Goal: Communication & Community: Answer question/provide support

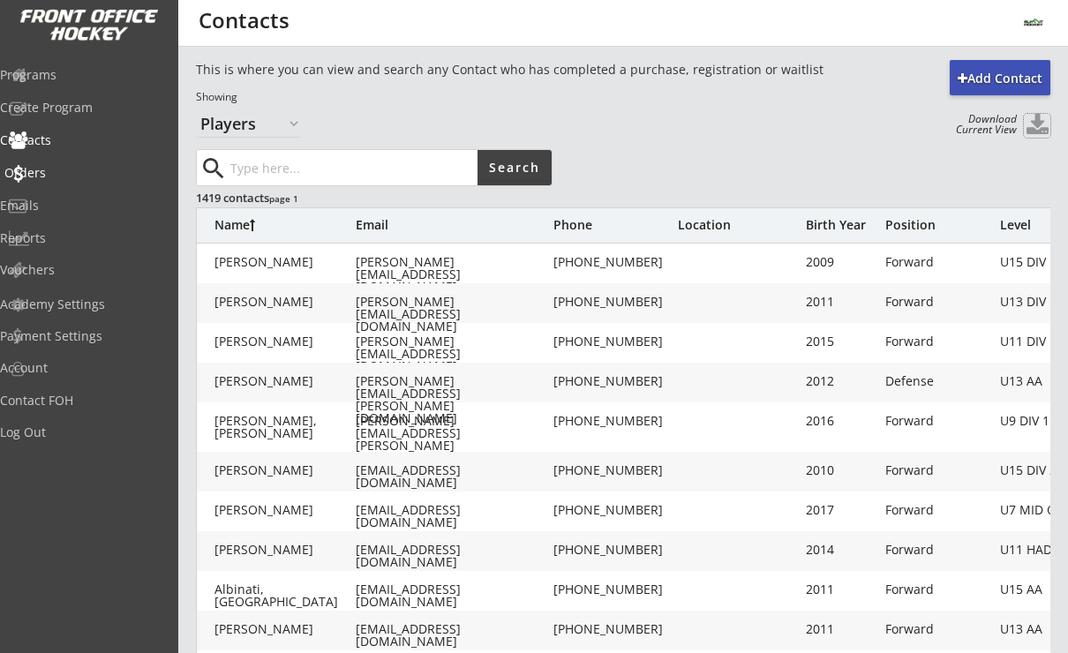
select select ""Players""
click at [76, 71] on div "Programs" at bounding box center [83, 75] width 159 height 12
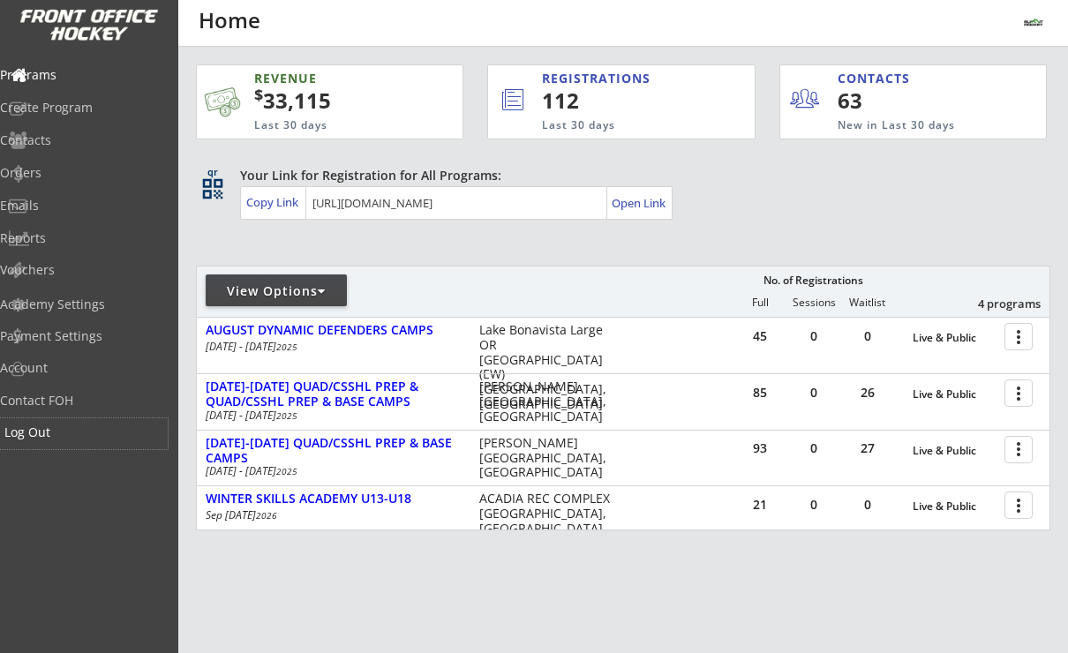
click at [77, 432] on div "Log Out" at bounding box center [83, 432] width 159 height 12
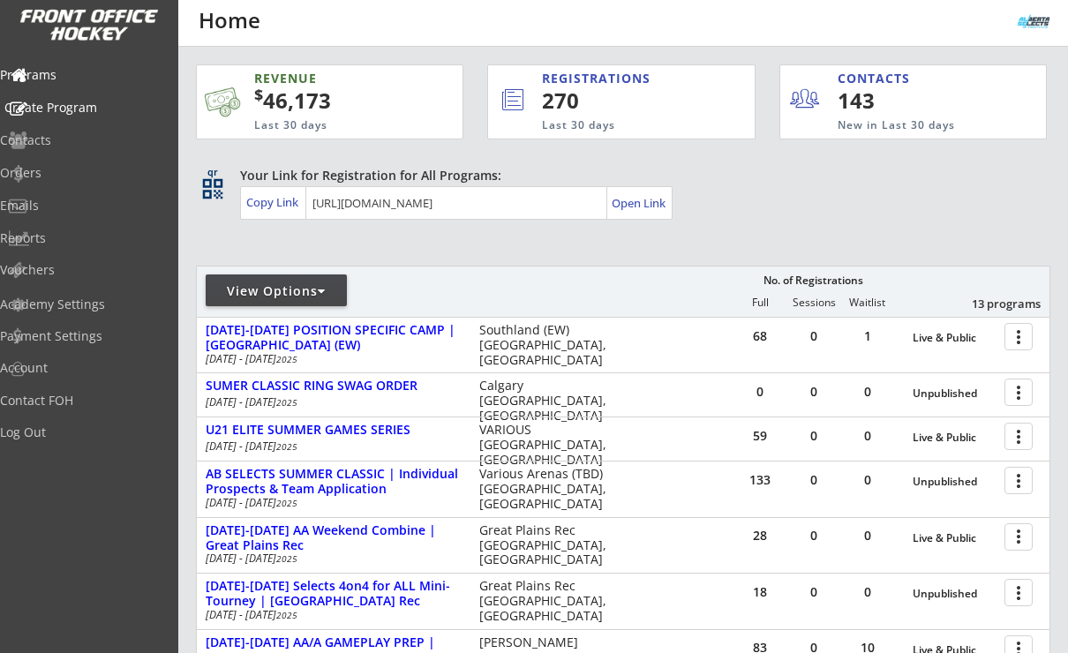
click at [79, 134] on div "Contacts" at bounding box center [84, 140] width 168 height 12
select select ""Players""
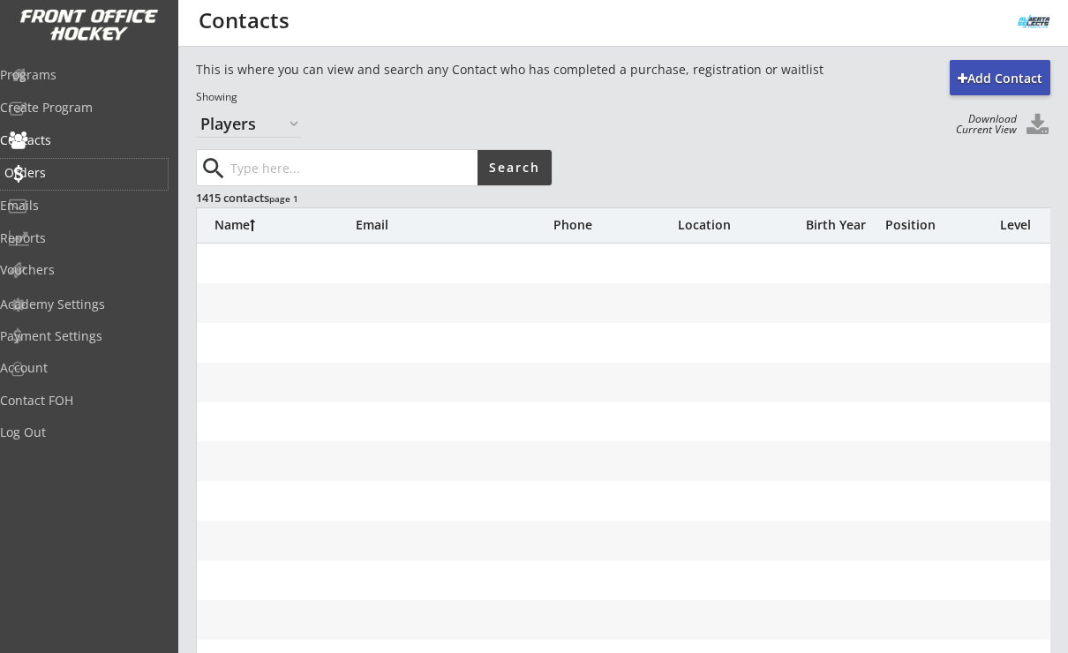
click at [66, 175] on div "Orders" at bounding box center [83, 173] width 159 height 12
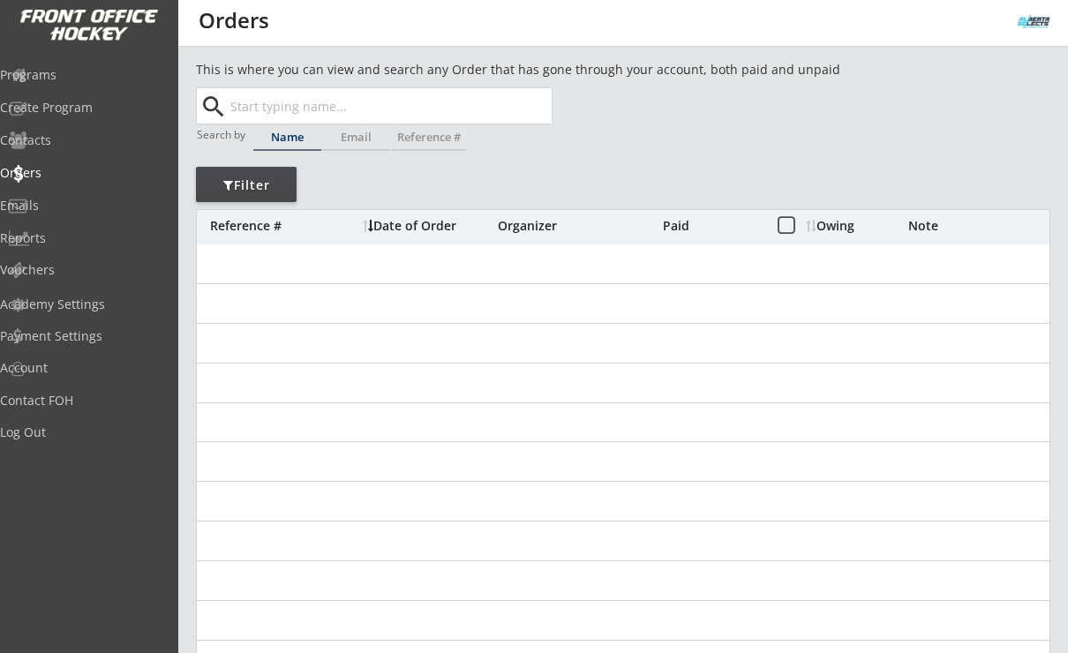
click at [236, 97] on input "text" at bounding box center [389, 105] width 325 height 35
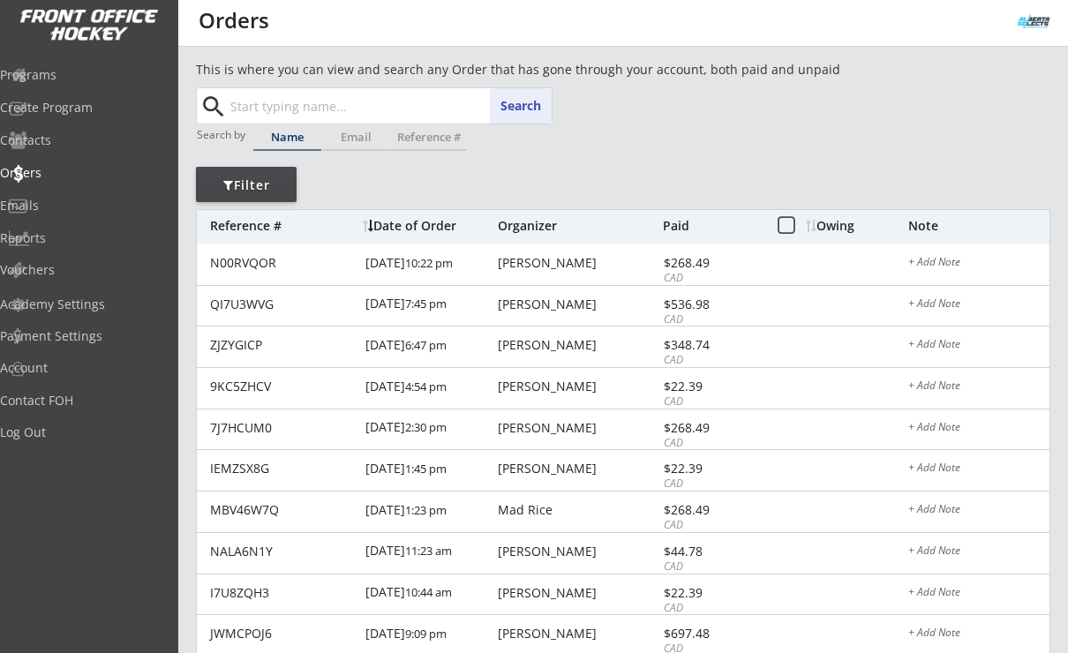
paste input "jasmin.mulcahy@gmail.com"
type input "jasmin.mulcahy@gmail.com"
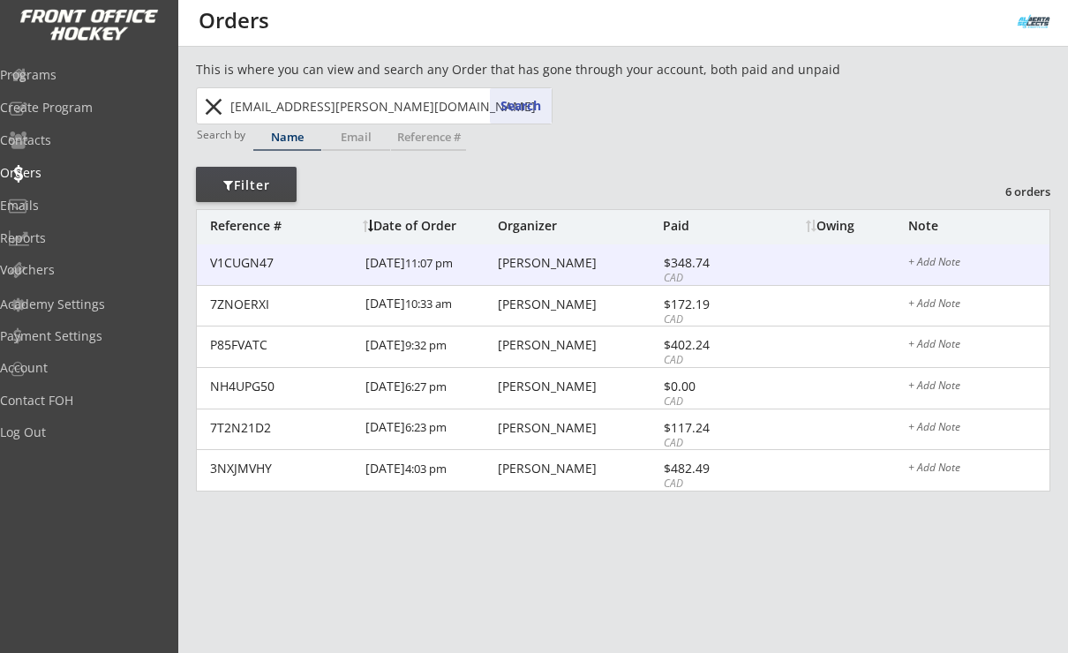
click at [526, 261] on div "Jasmin Mulcahy" at bounding box center [578, 263] width 161 height 12
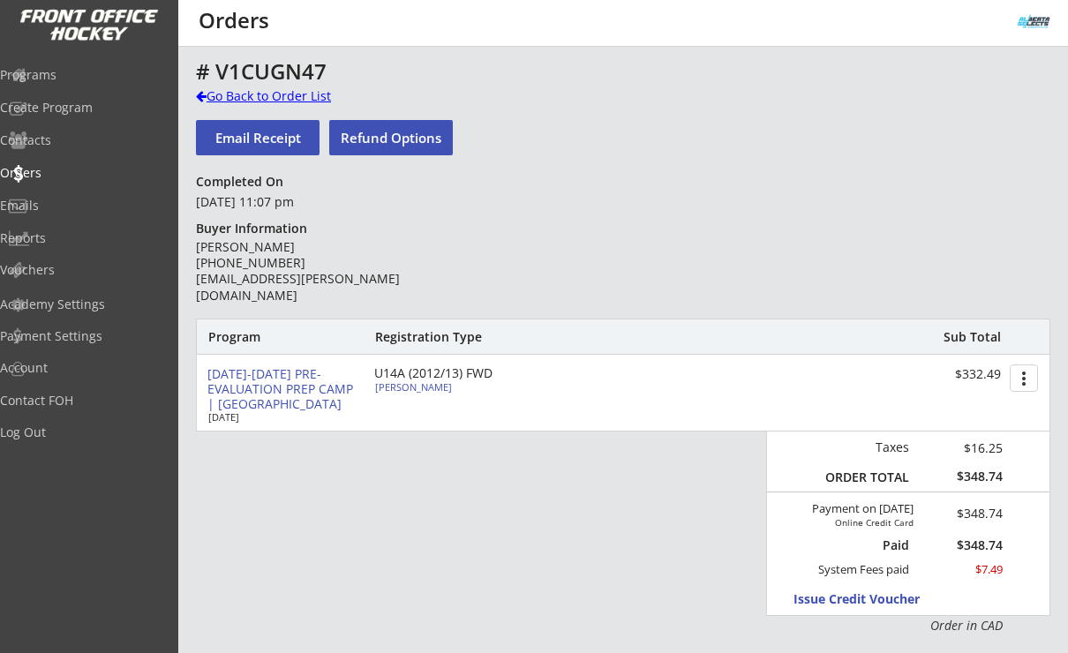
click at [311, 90] on div "Go Back to Order List" at bounding box center [287, 96] width 182 height 18
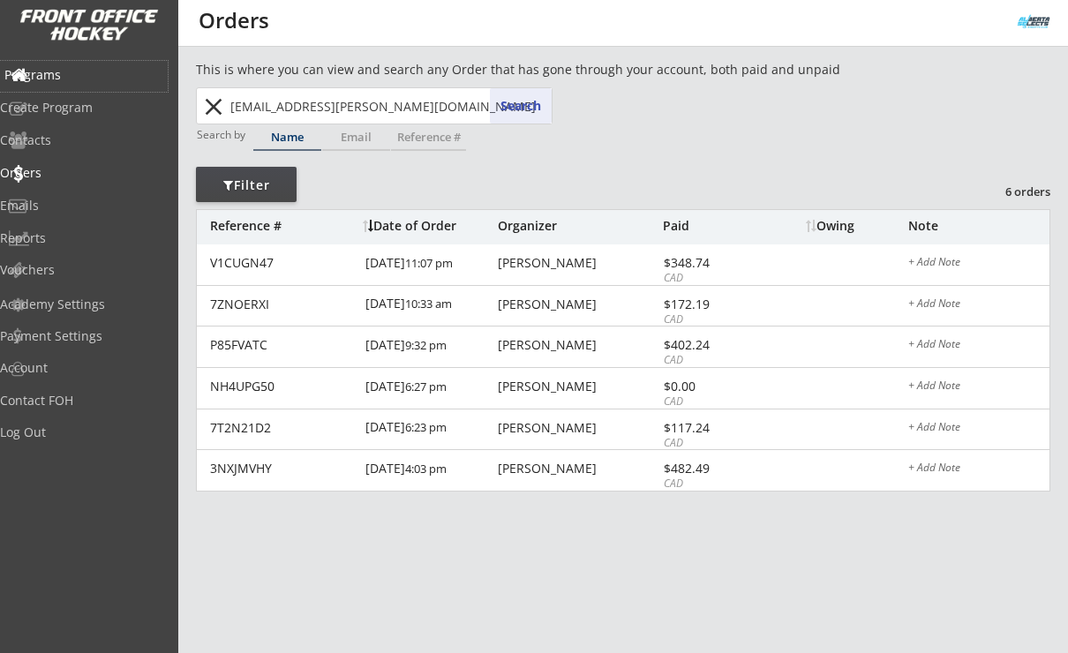
click at [90, 79] on div "Programs" at bounding box center [83, 75] width 159 height 12
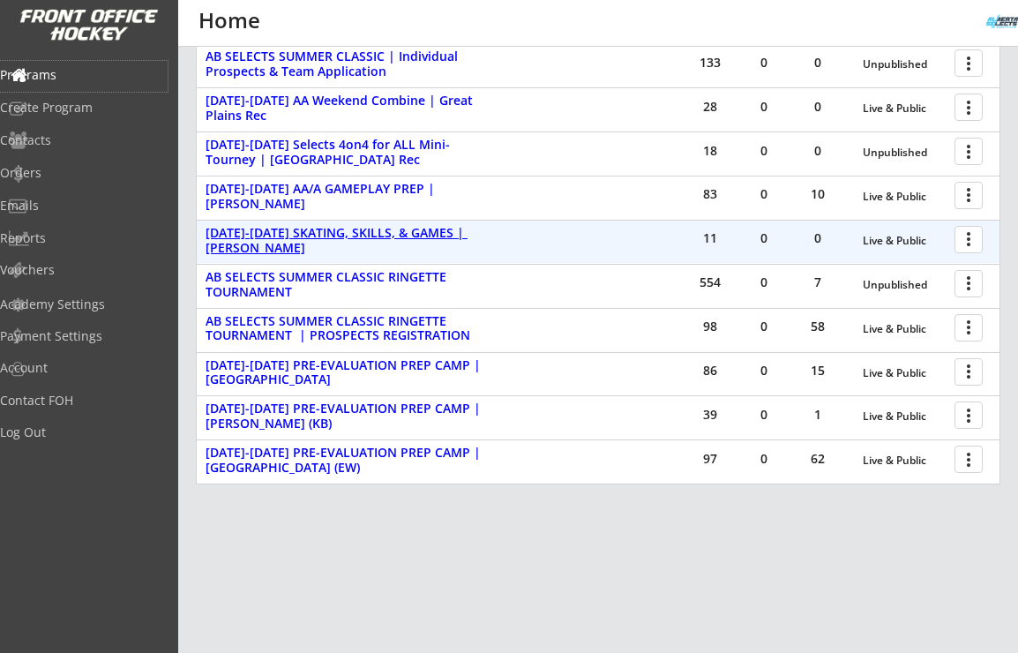
scroll to position [418, 0]
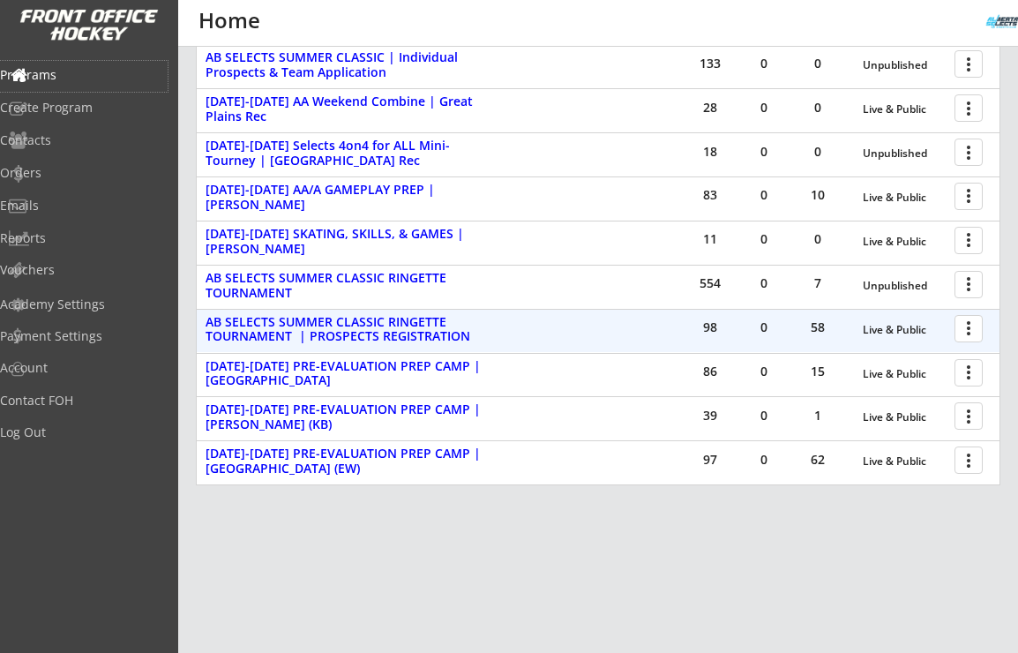
click at [978, 336] on div at bounding box center [972, 327] width 31 height 31
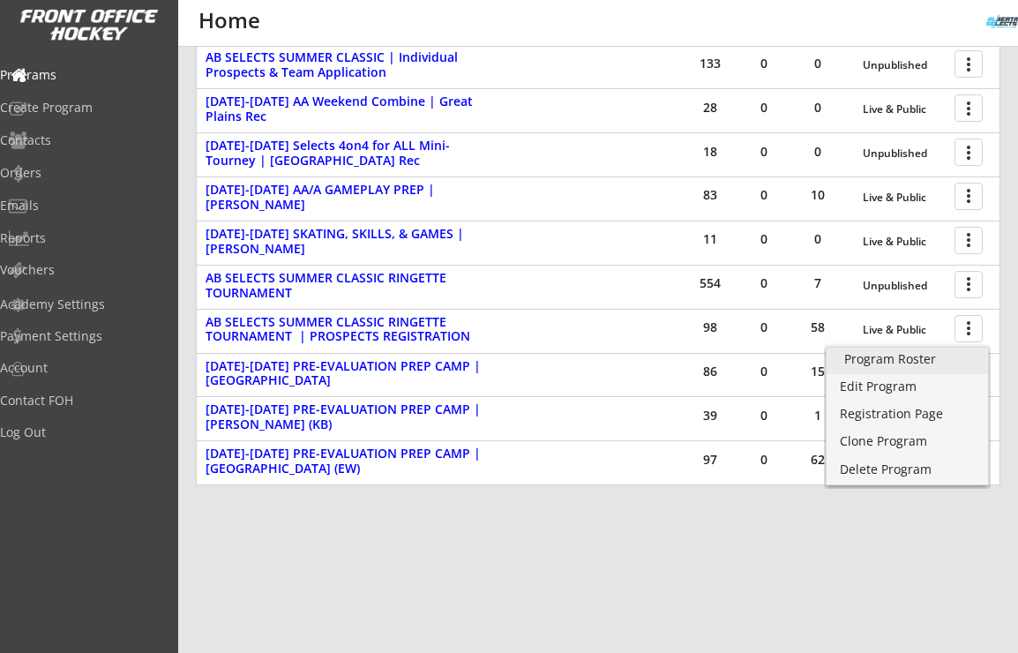
click at [916, 353] on div "Program Roster" at bounding box center [907, 359] width 126 height 12
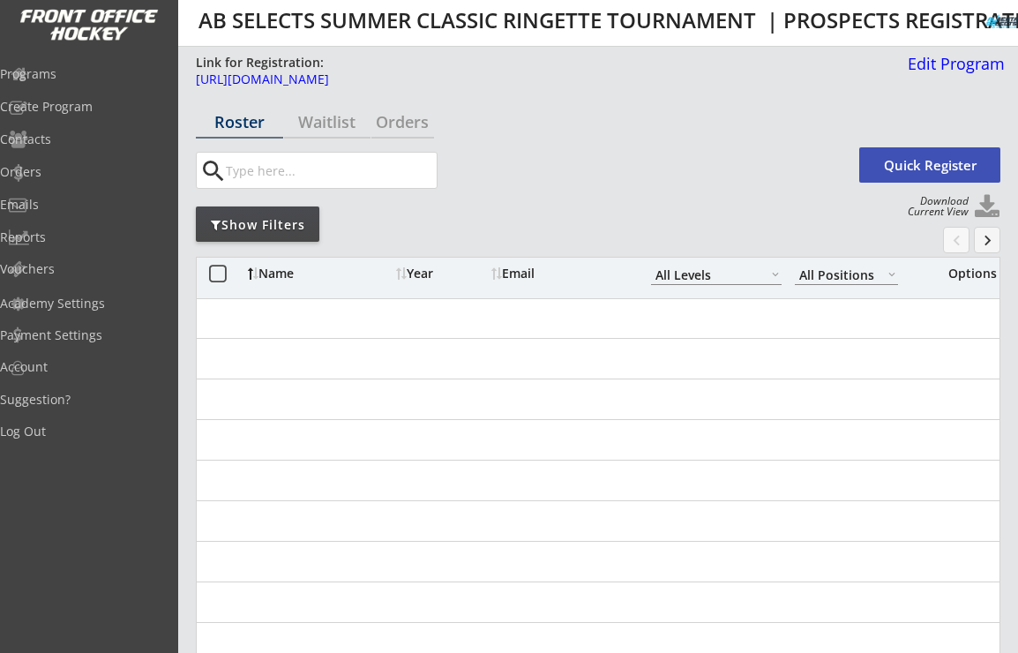
select select ""All Levels""
select select ""All Positions""
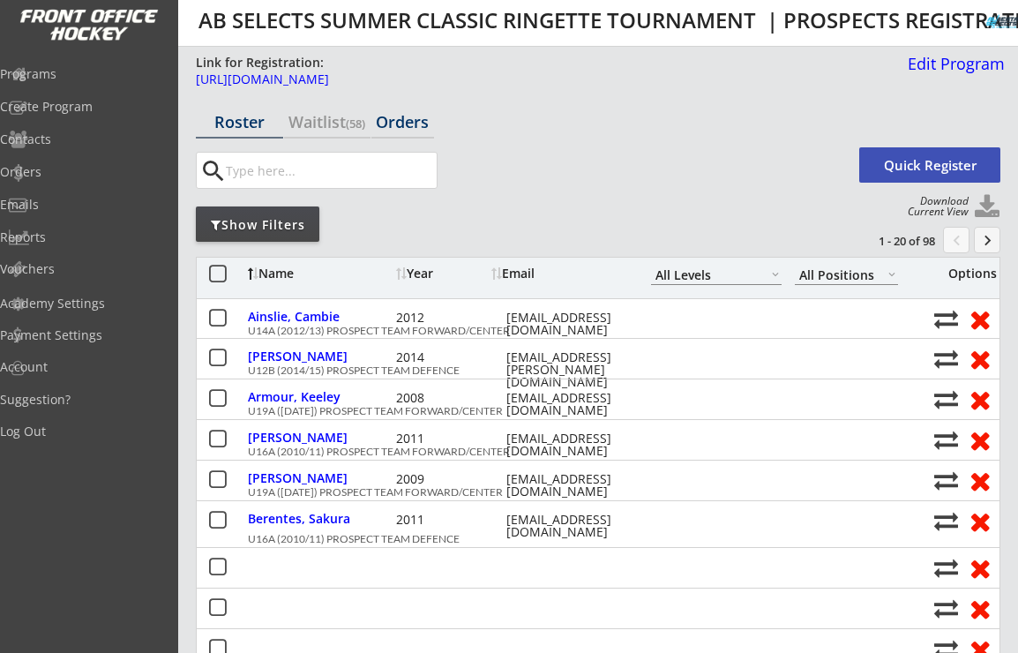
click at [388, 125] on div "Orders" at bounding box center [402, 122] width 63 height 16
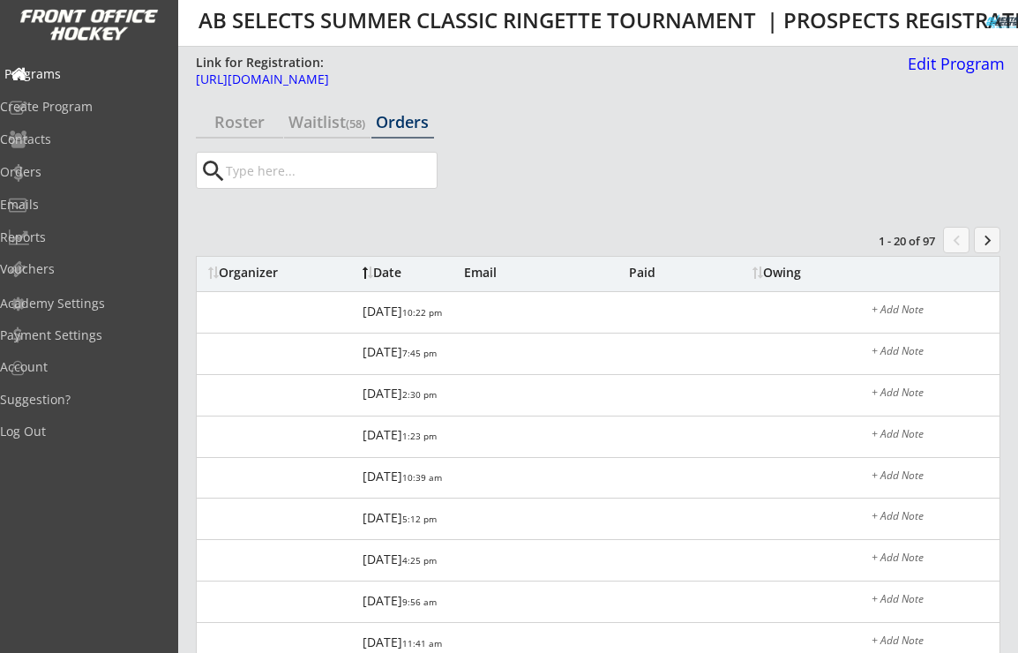
click at [95, 69] on div "Programs" at bounding box center [83, 74] width 159 height 12
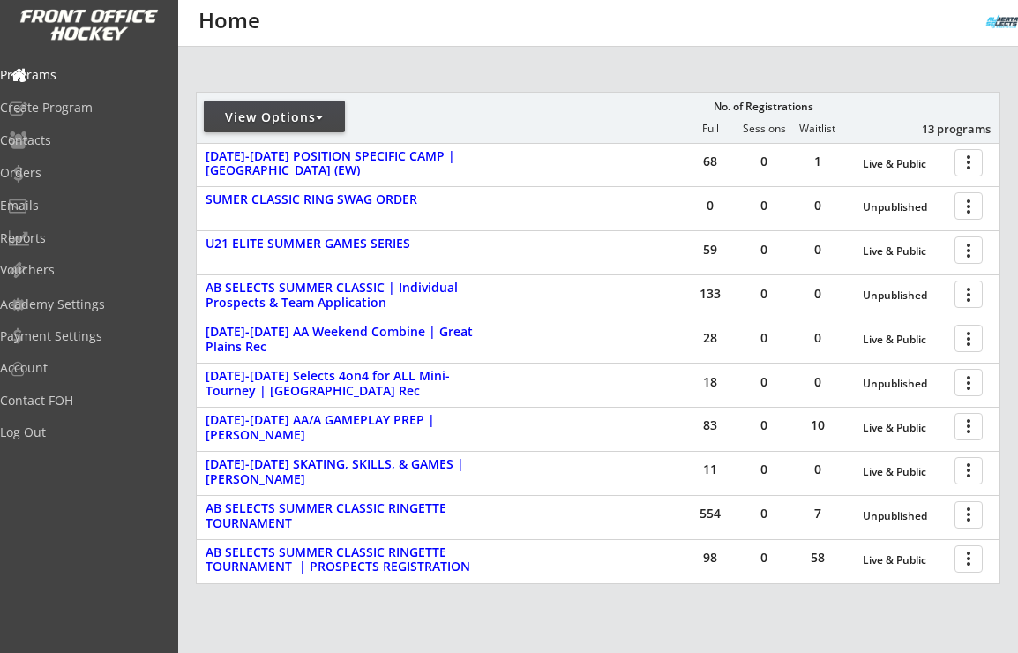
scroll to position [454, 0]
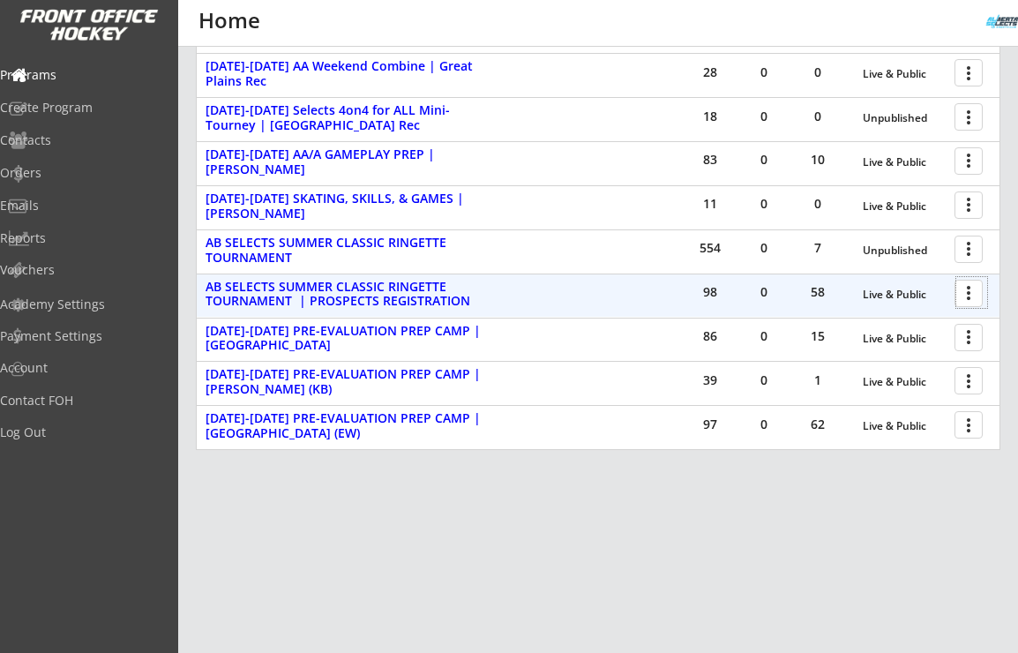
click at [966, 296] on div at bounding box center [972, 292] width 31 height 31
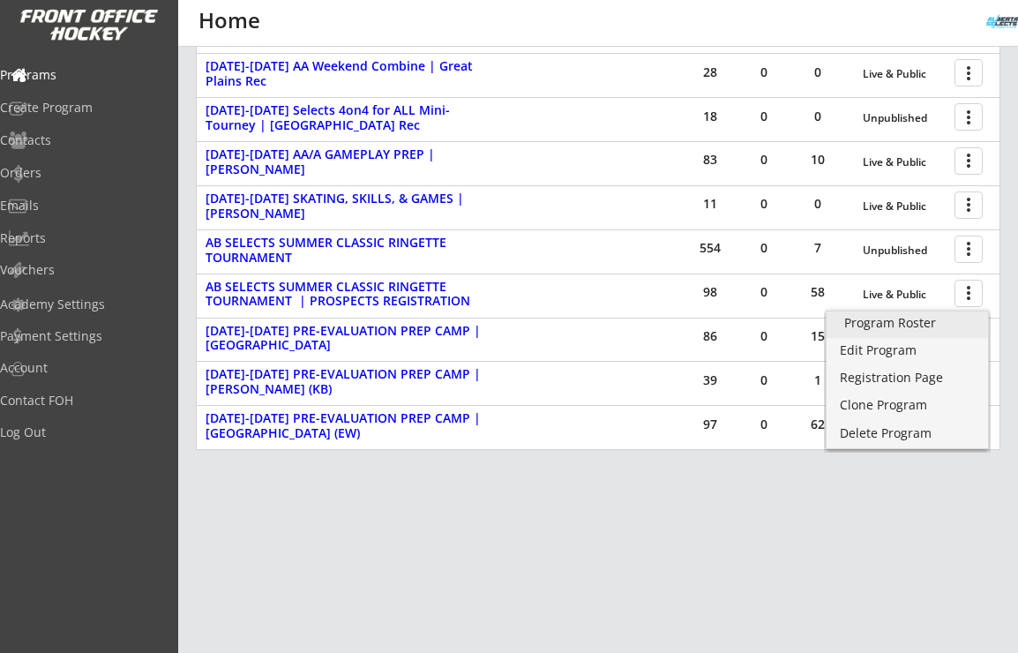
click at [926, 317] on div "Program Roster" at bounding box center [907, 323] width 126 height 12
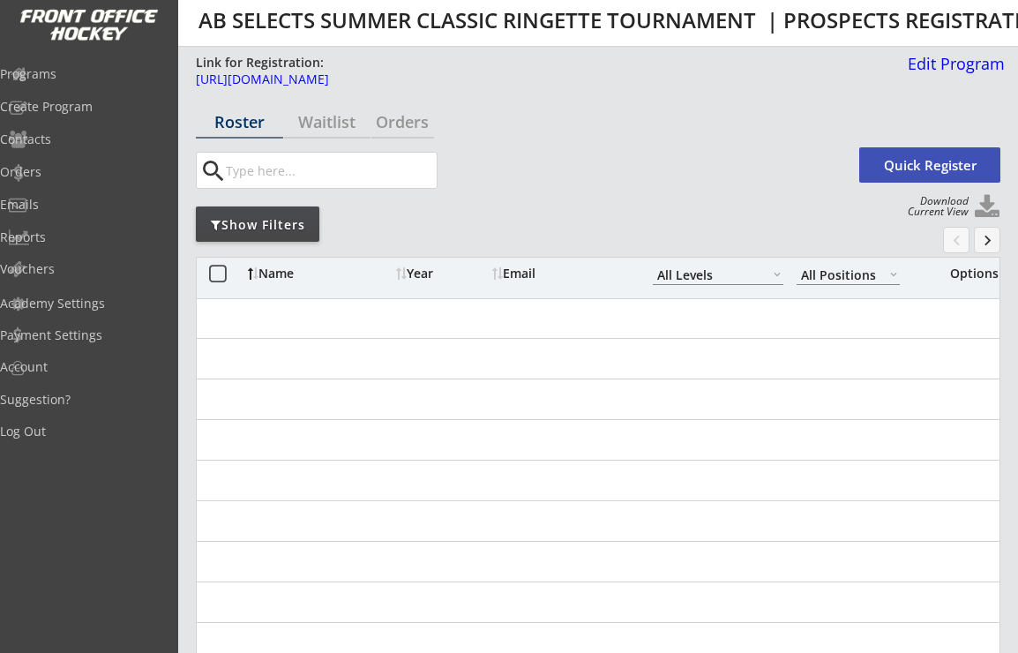
select select ""All Levels""
select select ""All Positions""
select select ""All Levels""
select select ""All Positions""
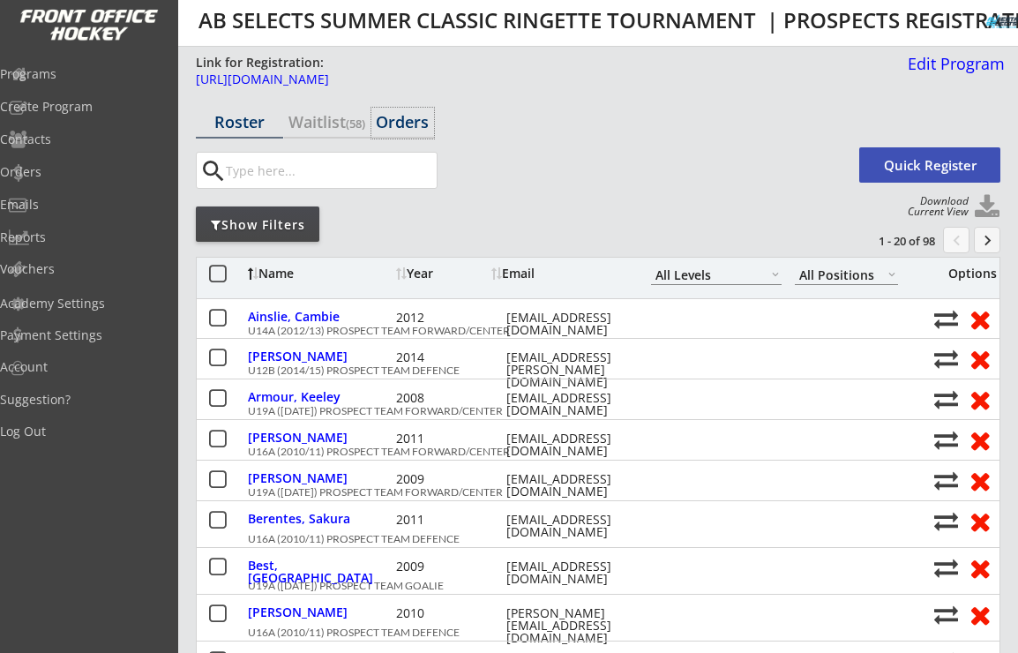
click at [409, 118] on div "Orders" at bounding box center [402, 122] width 63 height 16
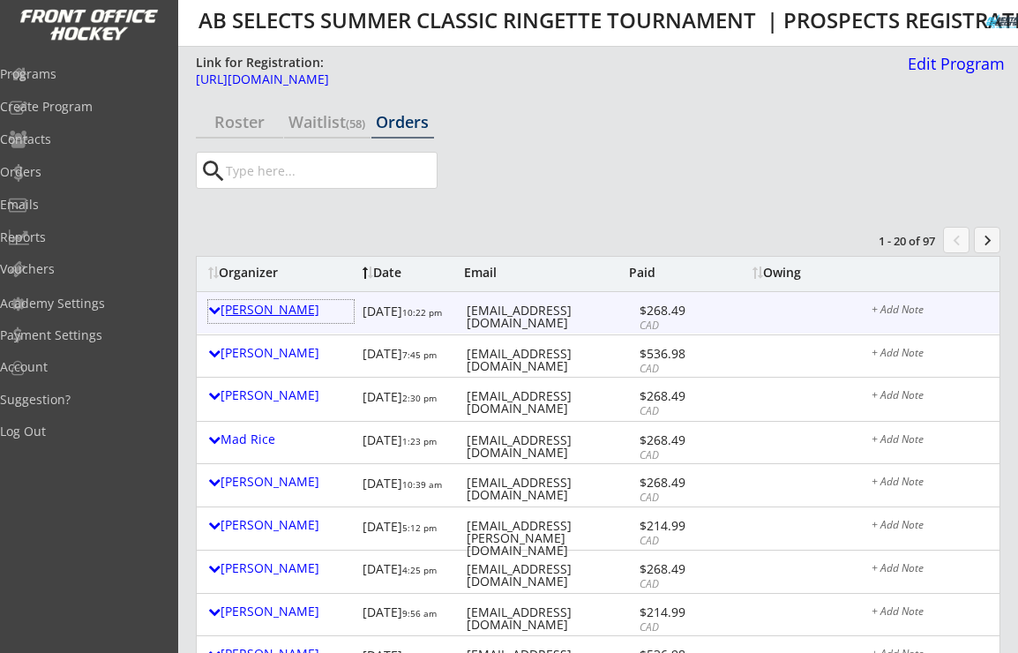
click at [281, 309] on div "[PERSON_NAME]" at bounding box center [281, 310] width 146 height 12
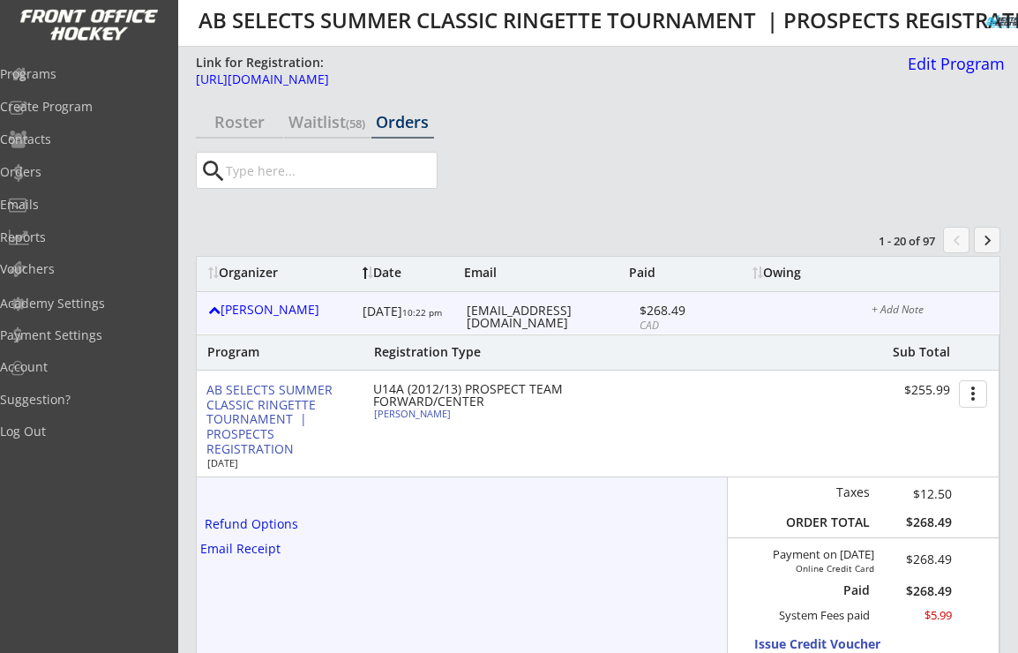
click at [431, 416] on div "Alexis Truman" at bounding box center [472, 414] width 197 height 10
select select ""Forward""
select select ""U14A""
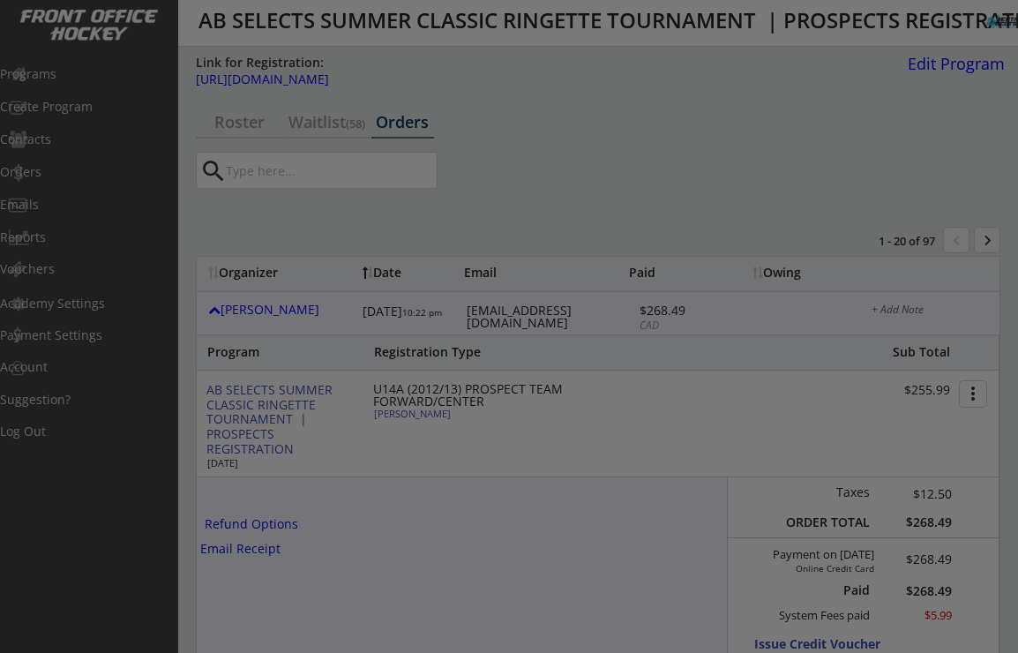
type input "FEMALE"
type input "NW U12A Attack"
type input "No"
type input "Willow Fabbi"
select select ""No""
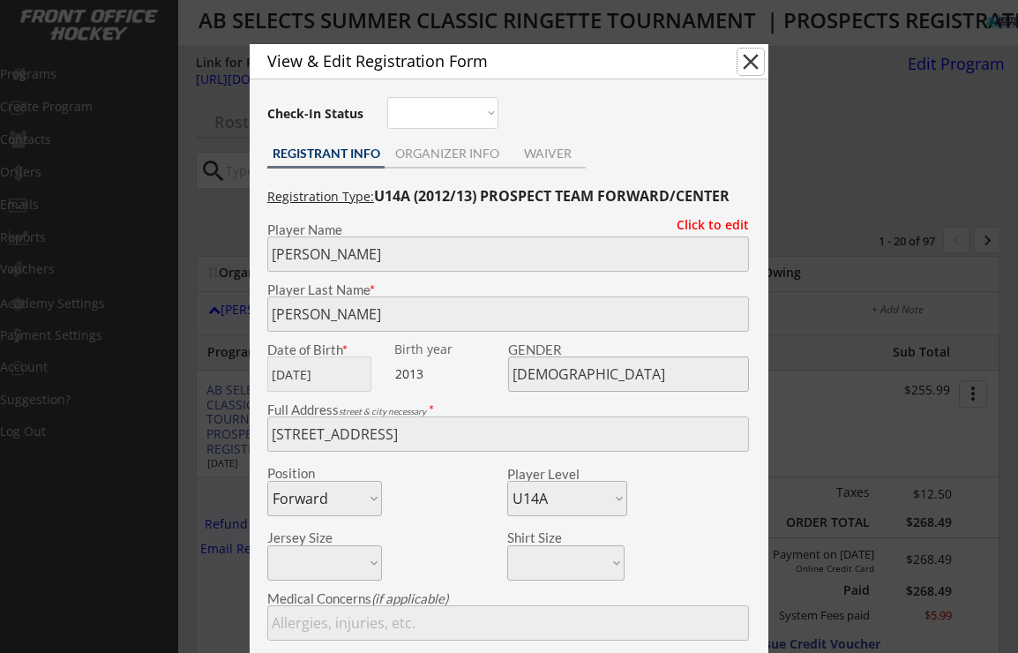
click at [752, 60] on button "close" at bounding box center [751, 62] width 26 height 26
select select ""PLACEHOLDER_1427118222253""
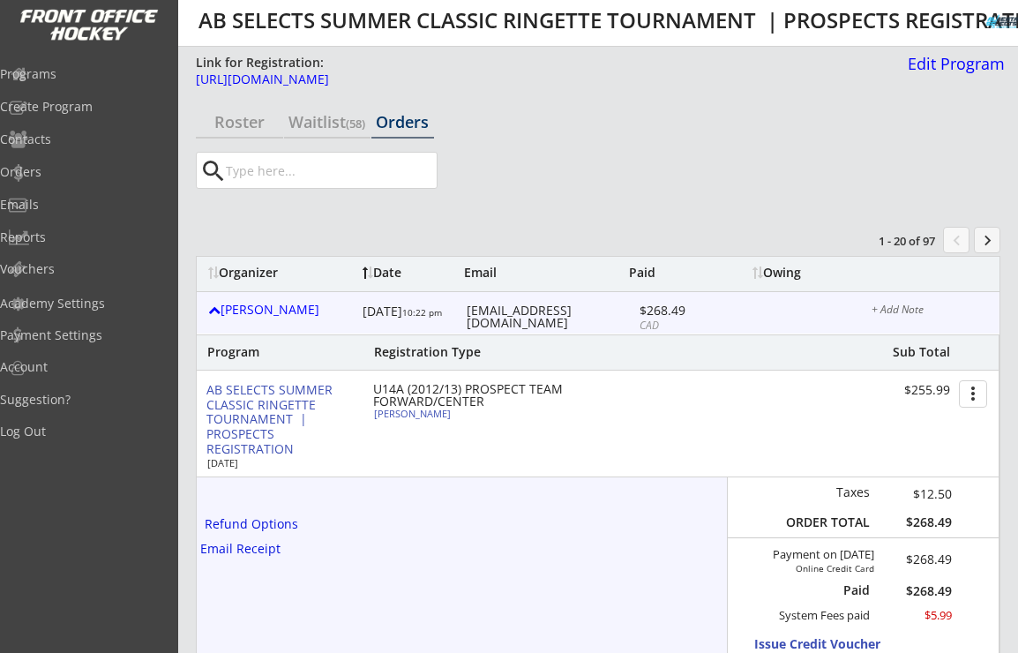
click at [529, 310] on div "candacertruman@gmail.com" at bounding box center [551, 316] width 169 height 25
copy div "candacertruman@gmail.com"
click at [214, 308] on div at bounding box center [214, 310] width 12 height 12
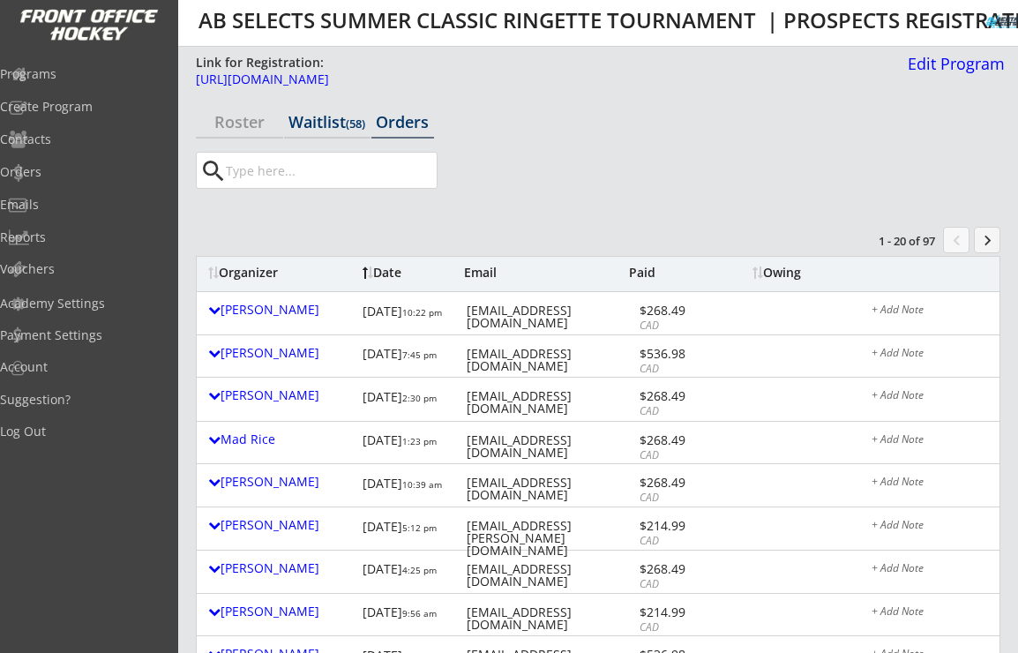
click at [315, 127] on div "Waitlist (58)" at bounding box center [327, 122] width 87 height 16
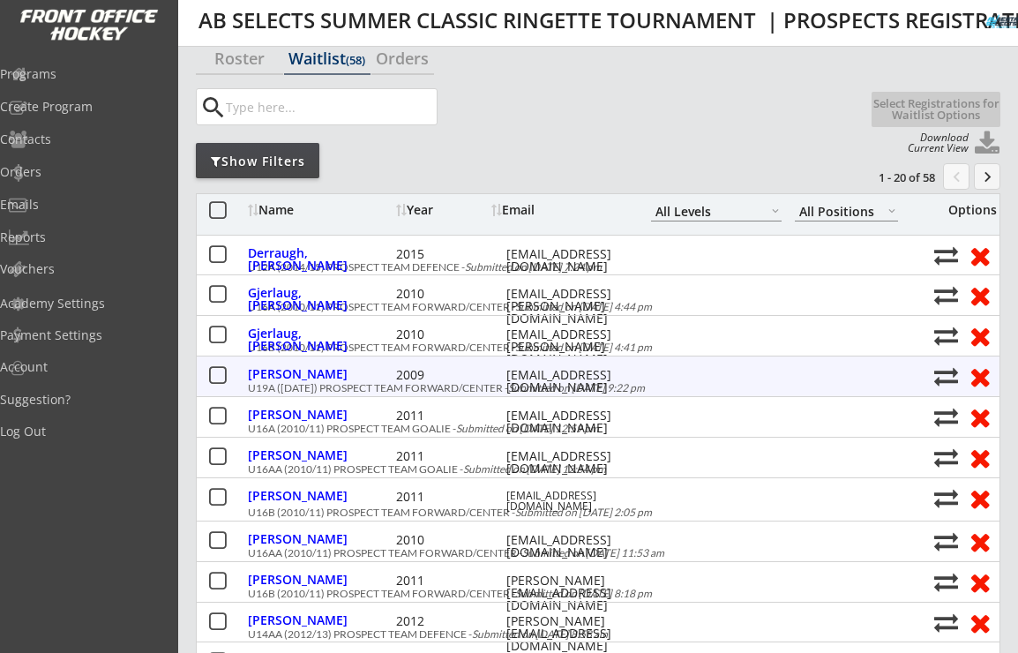
scroll to position [71, 0]
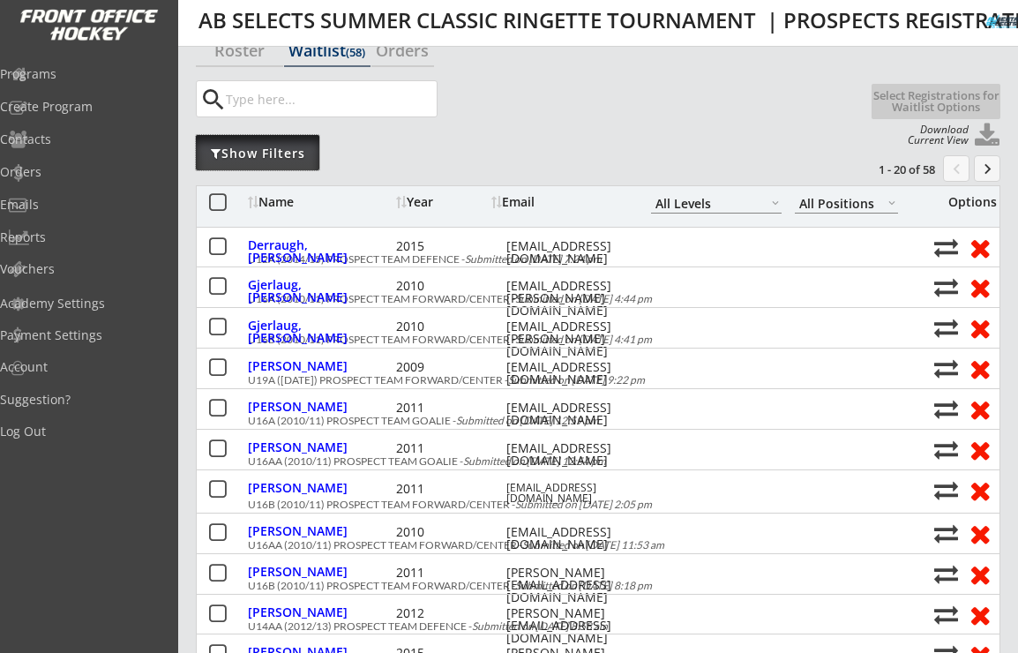
click at [290, 148] on div "Show Filters" at bounding box center [258, 154] width 124 height 18
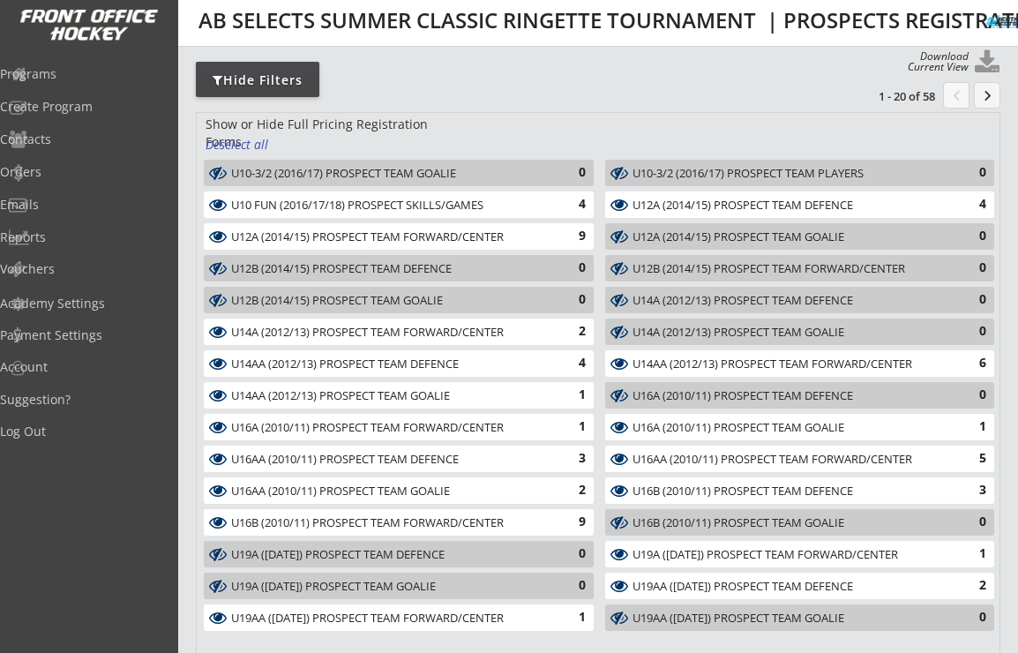
scroll to position [45, 0]
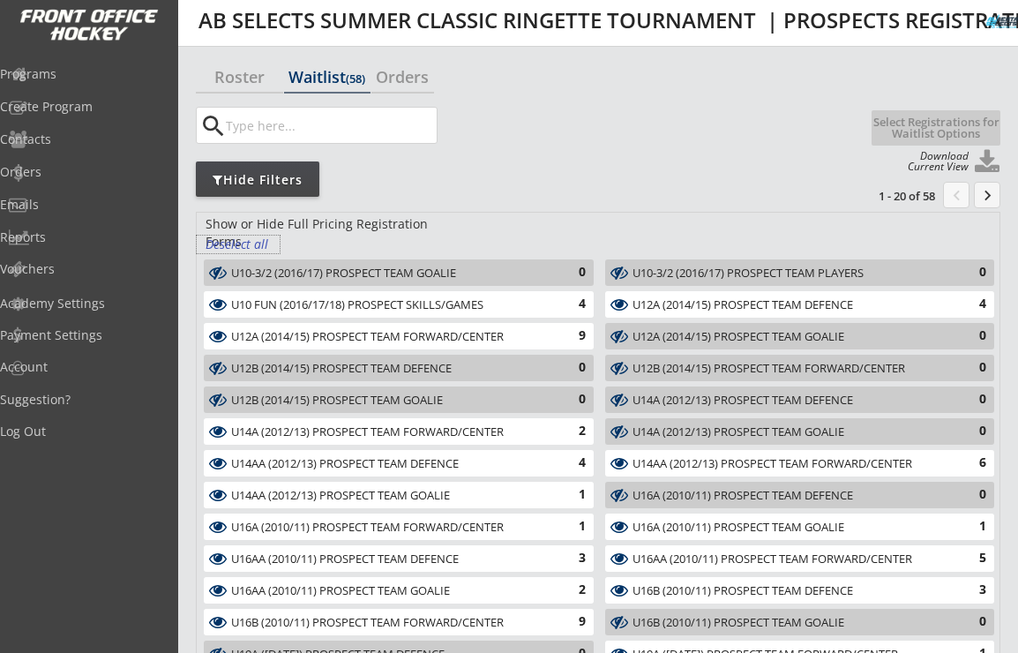
click at [260, 237] on div "Deselect all" at bounding box center [238, 245] width 65 height 18
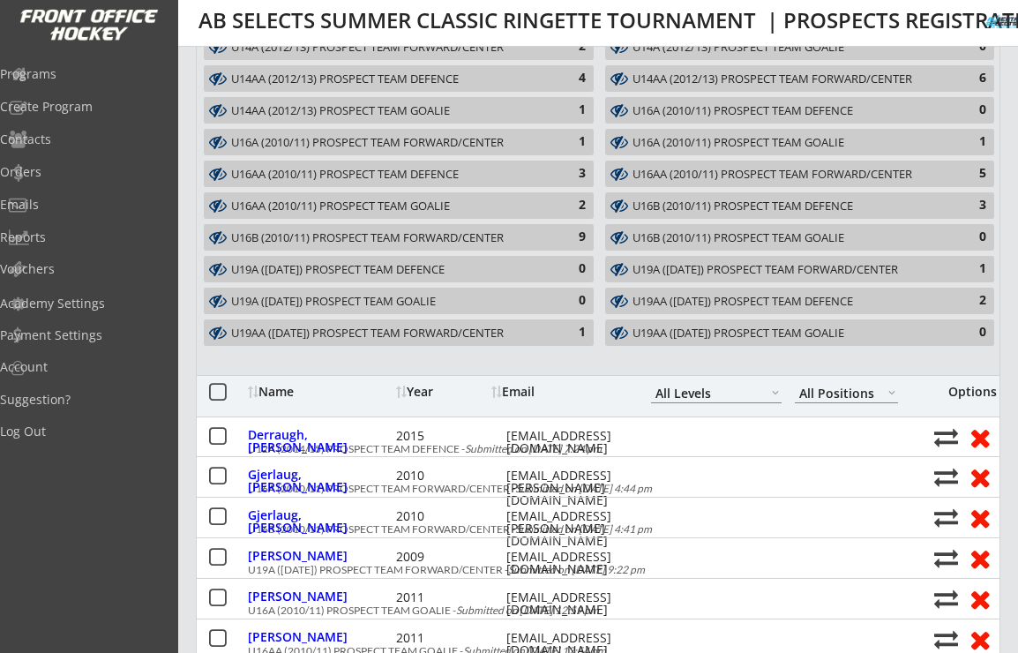
scroll to position [506, 0]
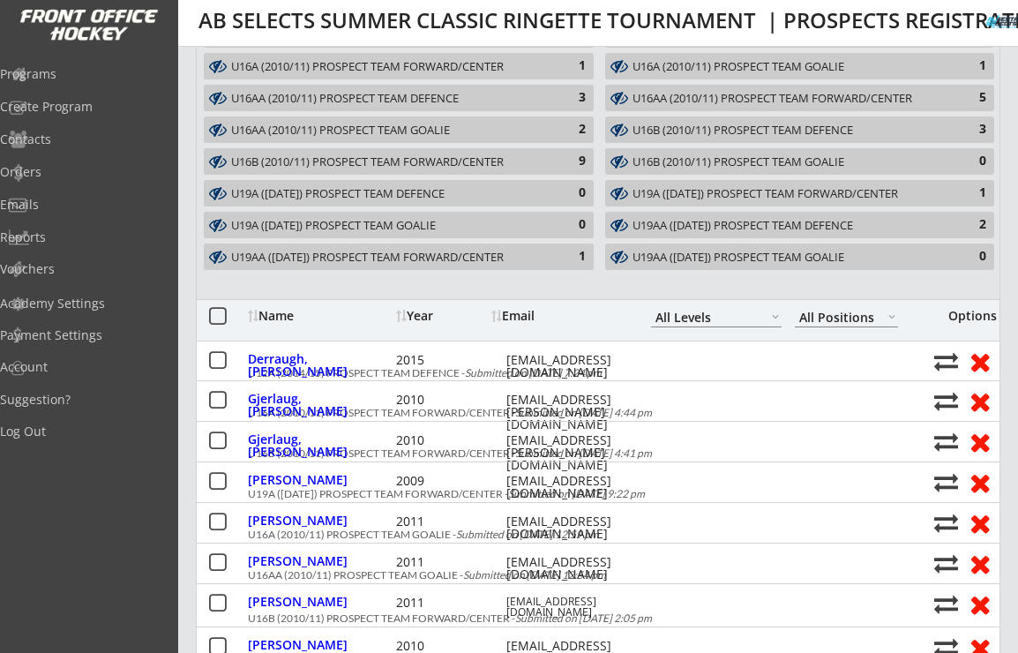
click at [471, 255] on div "U19AA (2007/08/09) PROSPECT TEAM FORWARD/CENTER" at bounding box center [388, 258] width 315 height 14
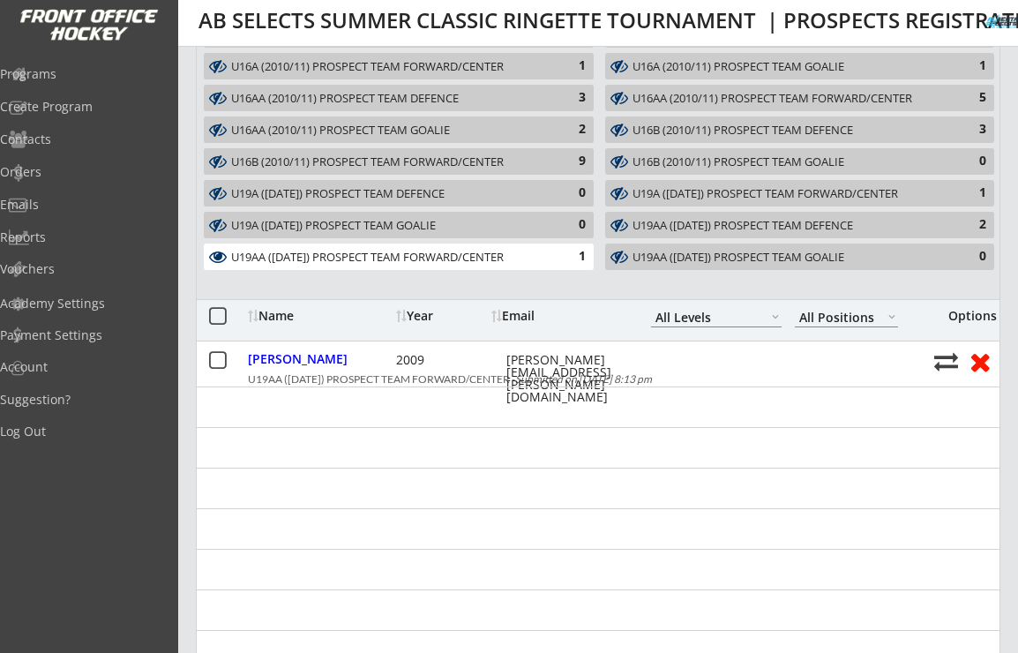
click at [472, 255] on div "U19AA (2007/08/09) PROSPECT TEAM FORWARD/CENTER" at bounding box center [388, 258] width 315 height 14
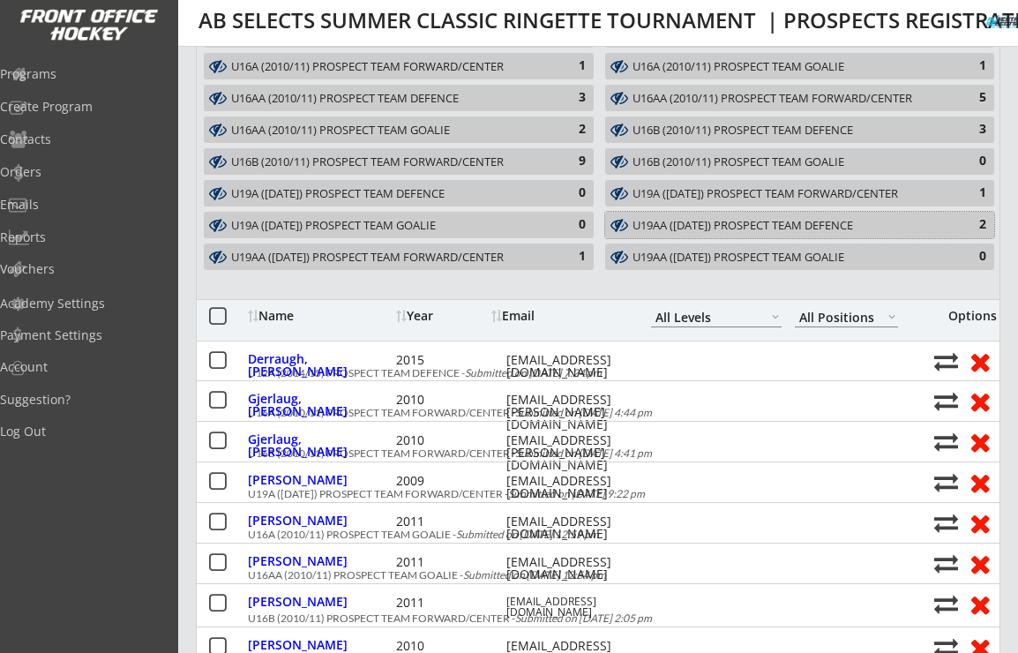
click at [691, 224] on div "U19AA (2007/08/09) PROSPECT TEAM DEFENCE" at bounding box center [790, 226] width 314 height 14
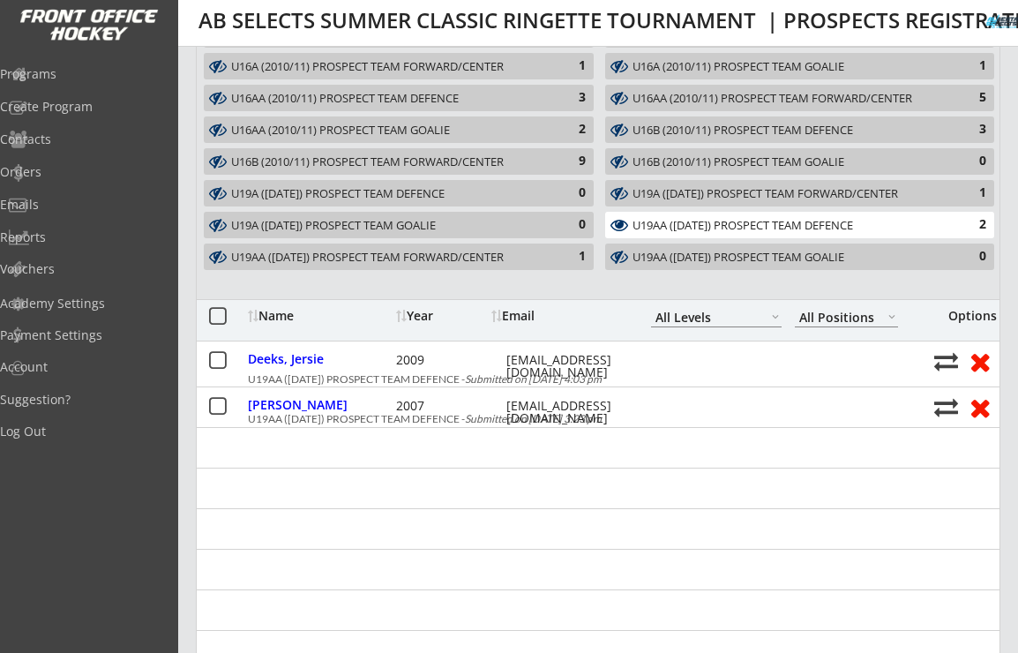
click at [691, 224] on div "U19AA (2007/08/09) PROSPECT TEAM DEFENCE" at bounding box center [790, 226] width 314 height 14
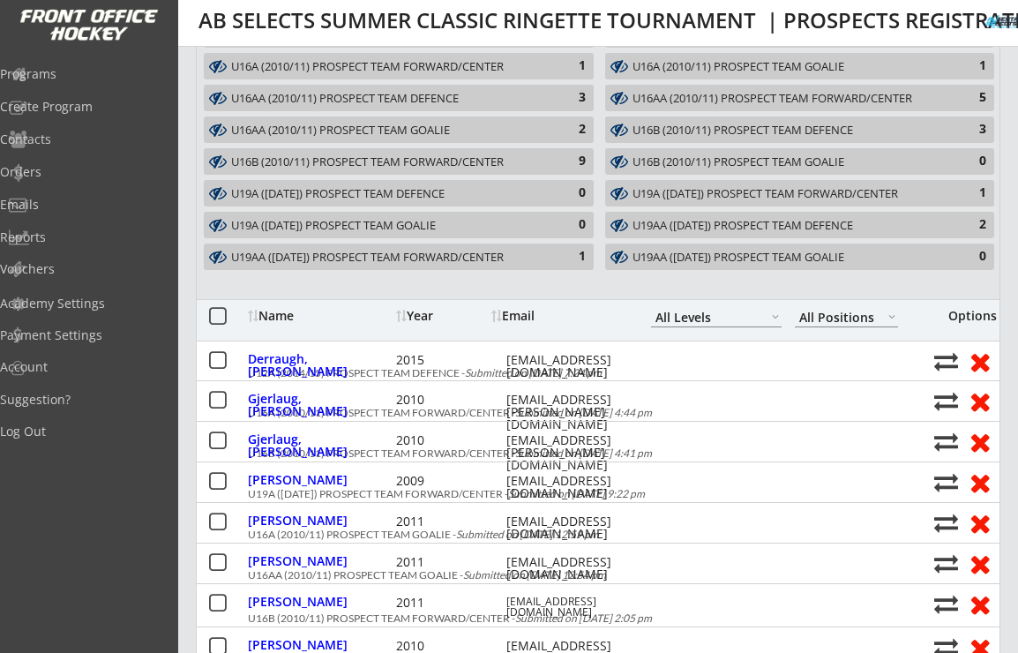
click at [691, 224] on div "U19AA (2007/08/09) PROSPECT TEAM DEFENCE" at bounding box center [790, 226] width 314 height 14
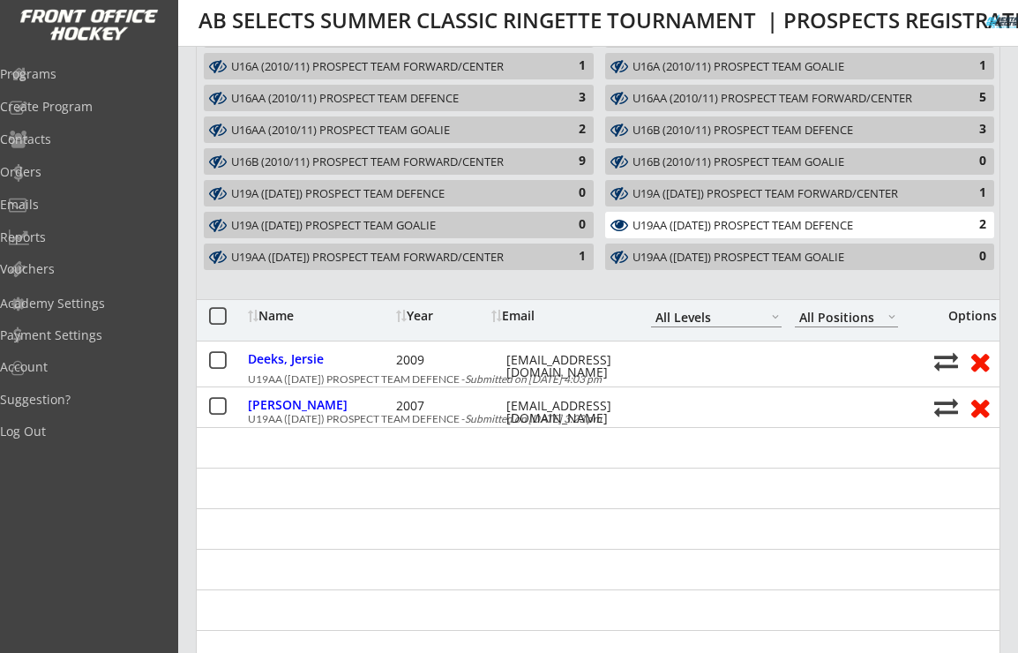
click at [625, 222] on button at bounding box center [619, 225] width 21 height 18
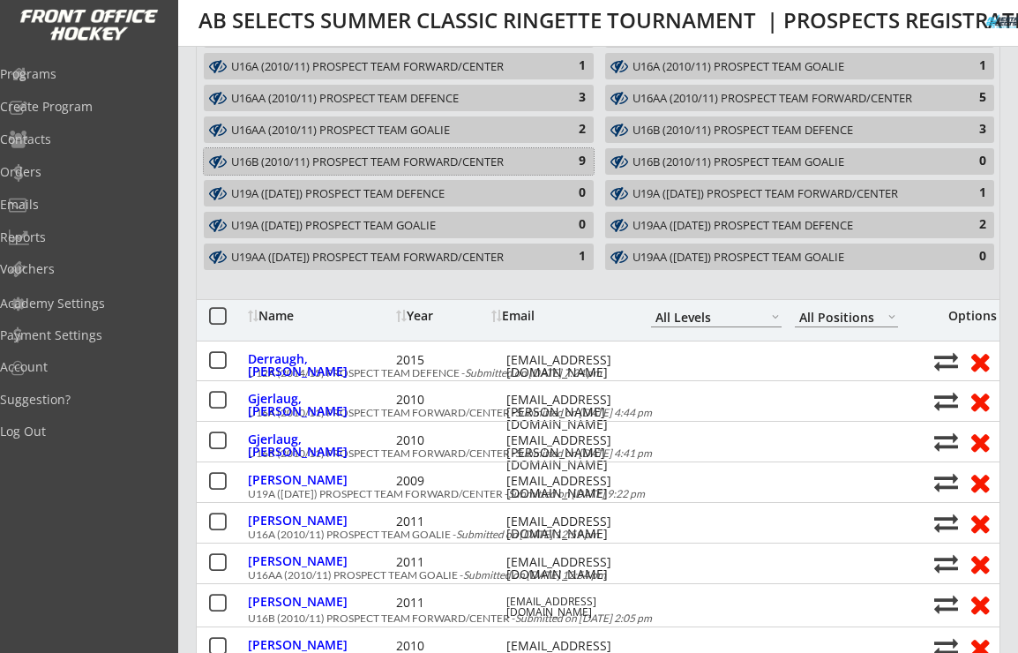
click at [556, 155] on div "9" at bounding box center [568, 162] width 35 height 18
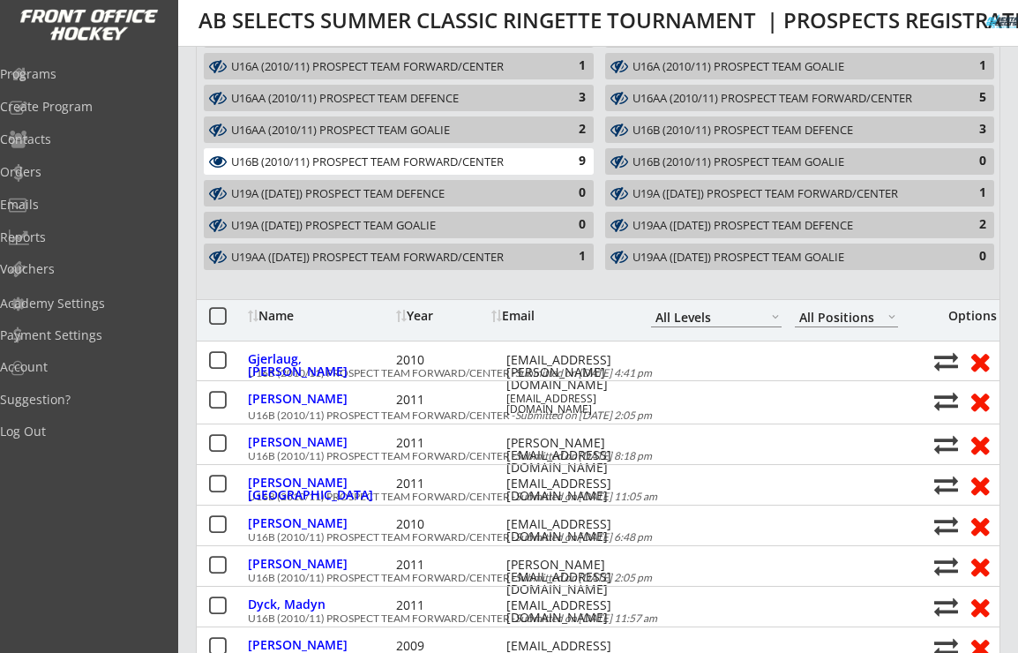
click at [554, 154] on div "9" at bounding box center [568, 162] width 35 height 18
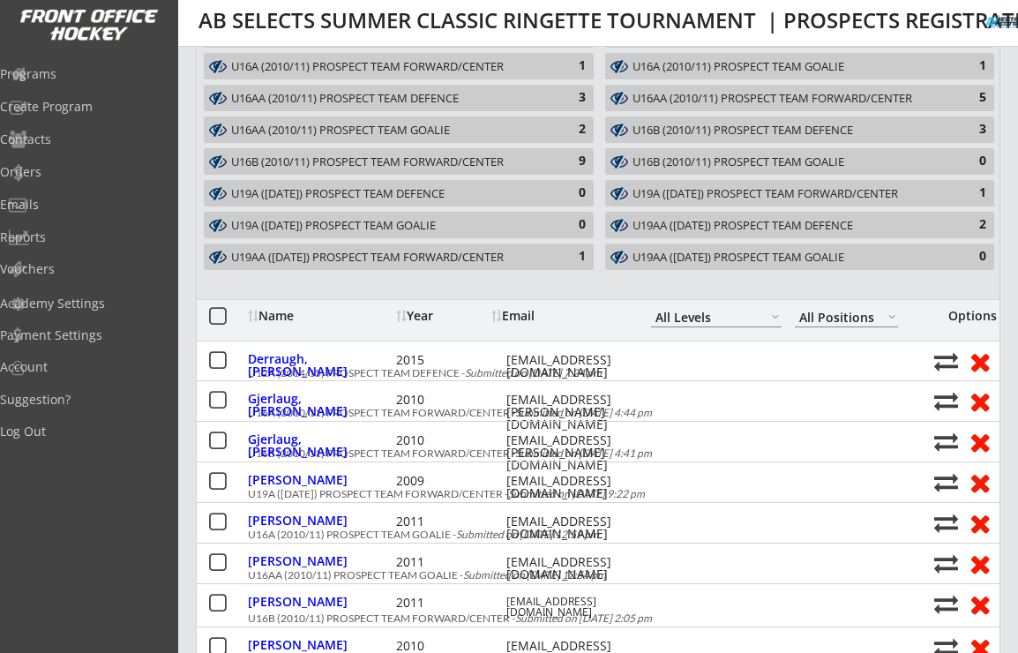
click at [553, 127] on div "2" at bounding box center [568, 130] width 35 height 18
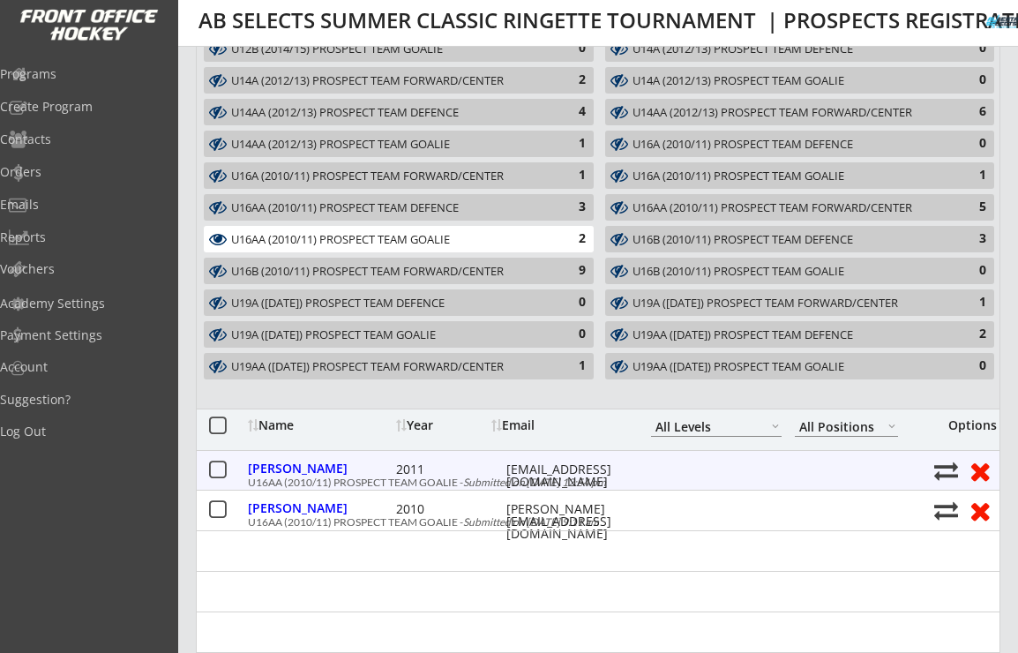
scroll to position [379, 0]
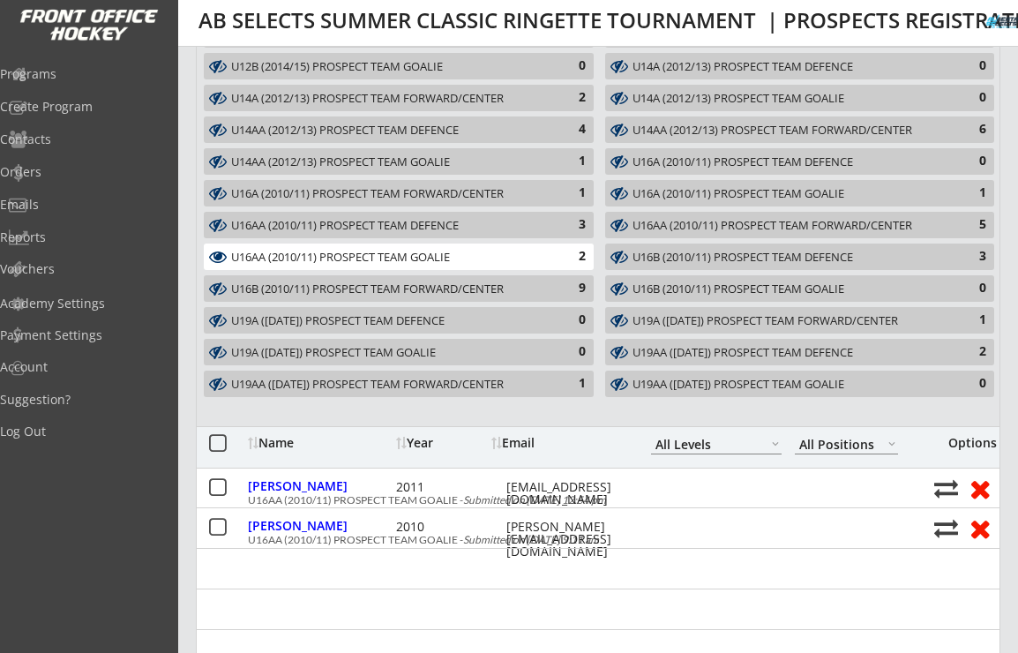
click at [474, 253] on div "U16AA (2010/11) PROSPECT TEAM GOALIE" at bounding box center [388, 258] width 315 height 14
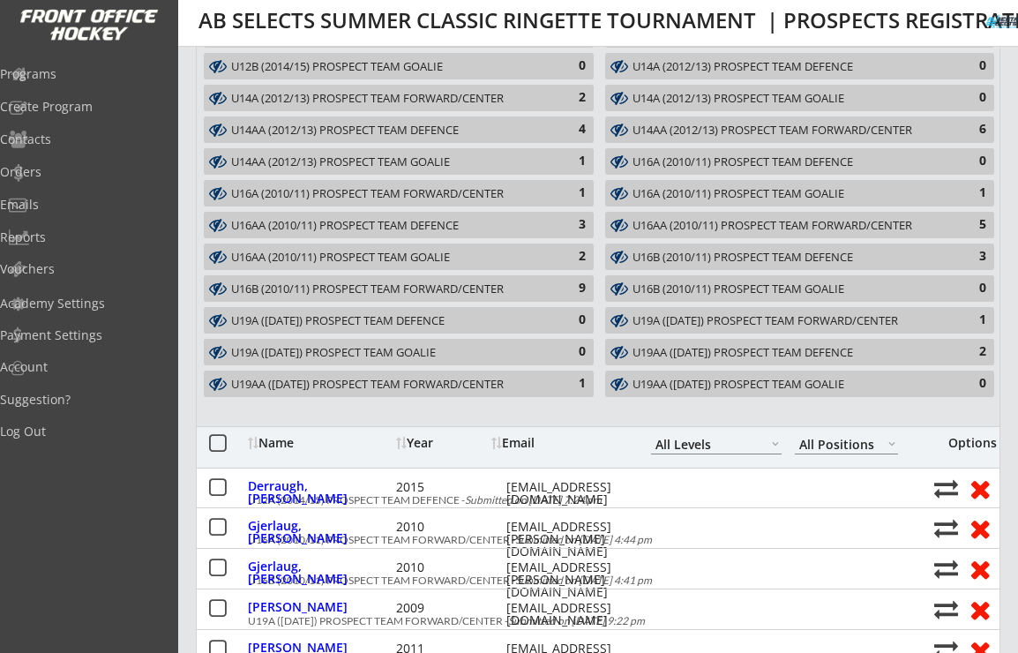
click at [469, 218] on div "U16AA (2010/11) PROSPECT TEAM DEFENCE" at bounding box center [388, 226] width 315 height 17
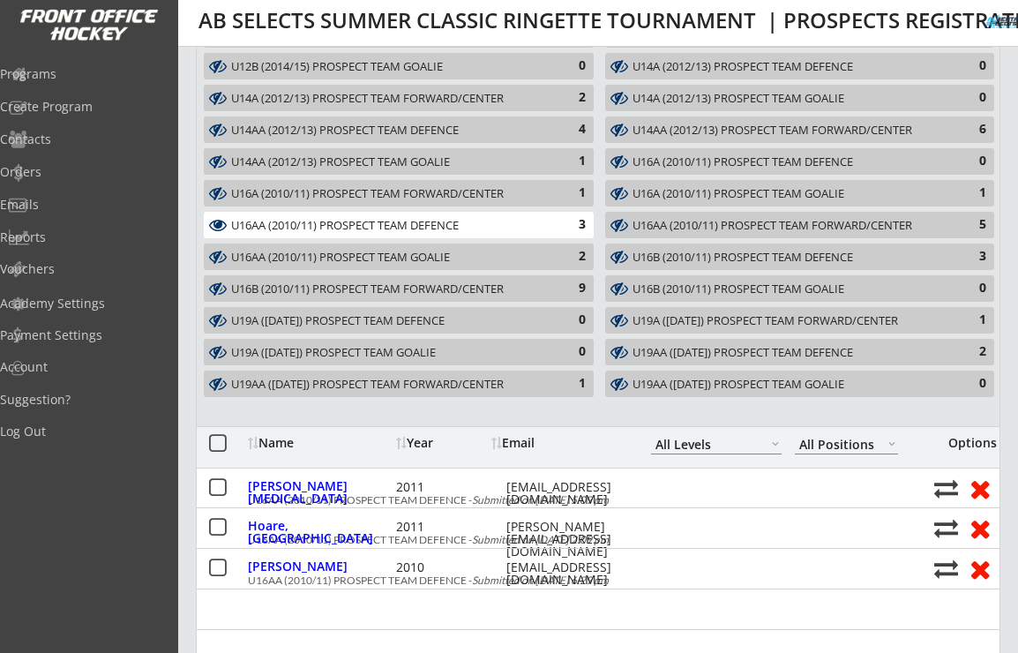
click at [469, 218] on div "U16AA (2010/11) PROSPECT TEAM DEFENCE" at bounding box center [388, 226] width 315 height 17
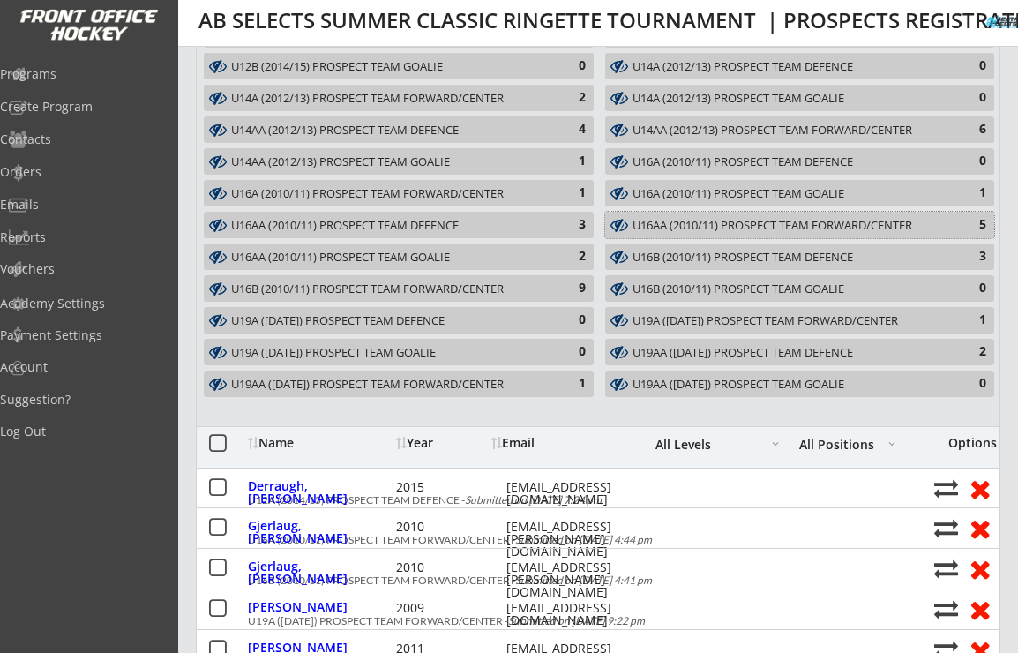
click at [736, 224] on div "U16AA (2010/11) PROSPECT TEAM FORWARD/CENTER" at bounding box center [790, 226] width 314 height 14
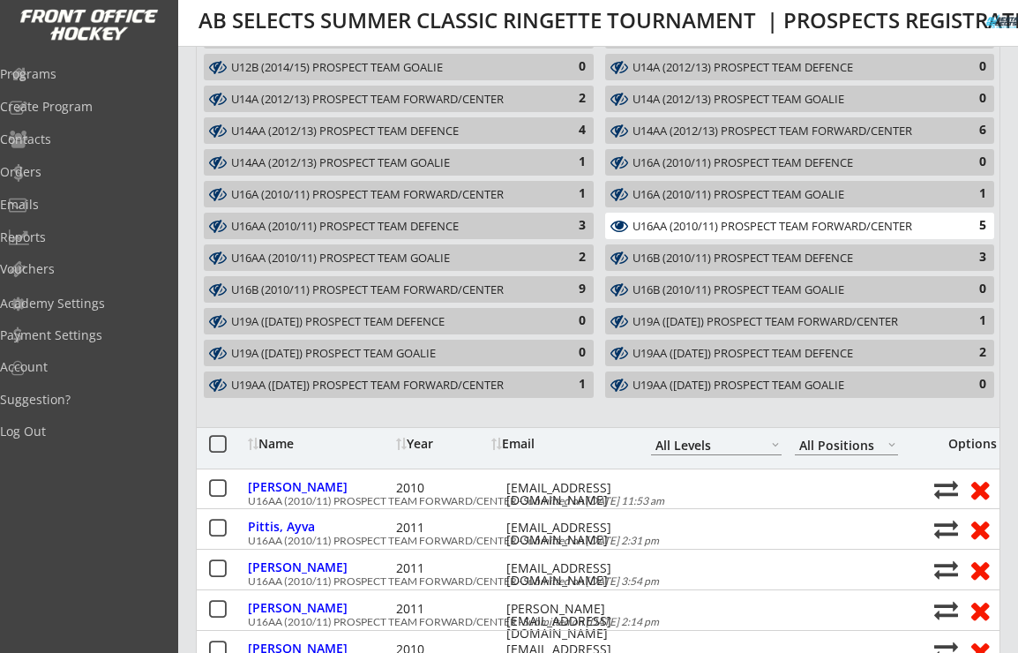
scroll to position [374, 0]
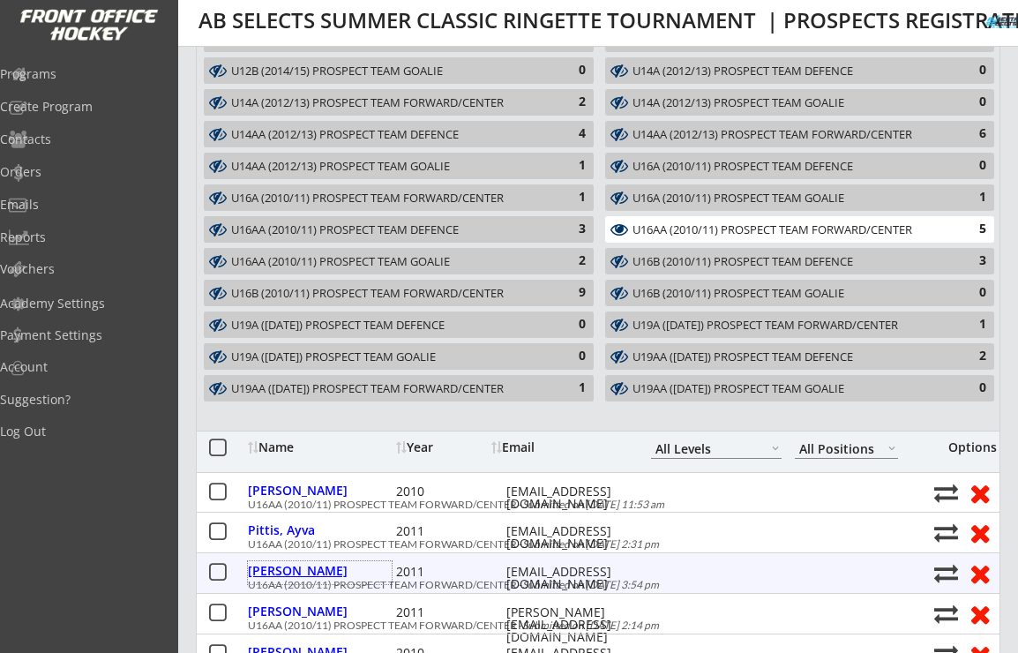
click at [290, 571] on div "Xu, Teresa" at bounding box center [320, 571] width 144 height 12
select select ""Forward""
select select ""U16AA""
select select ""No""
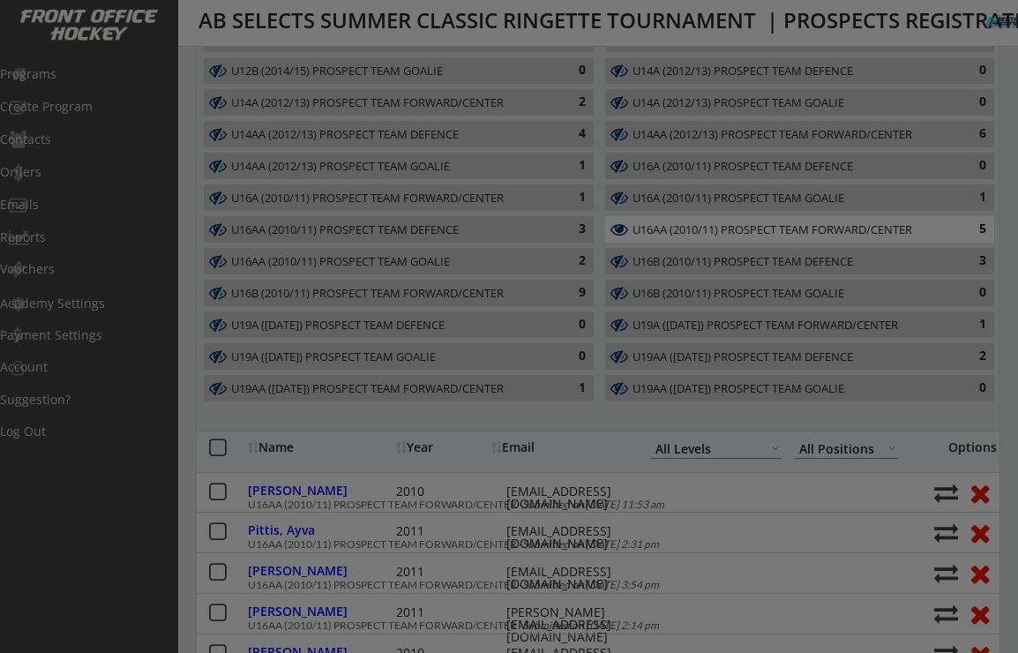
type input "U14AA"
type input "NA"
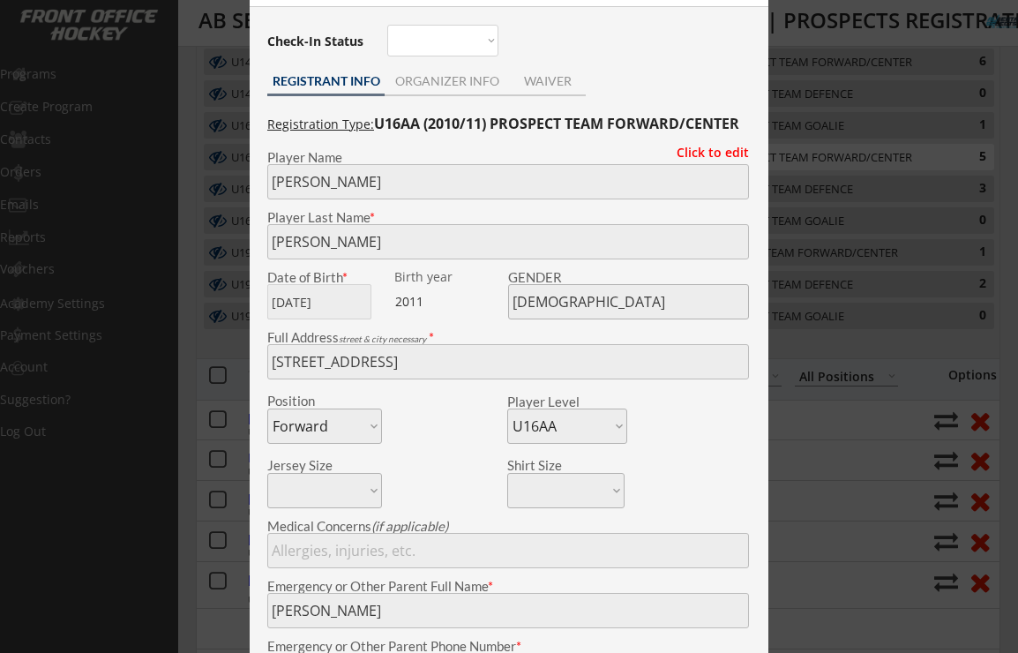
scroll to position [262, 0]
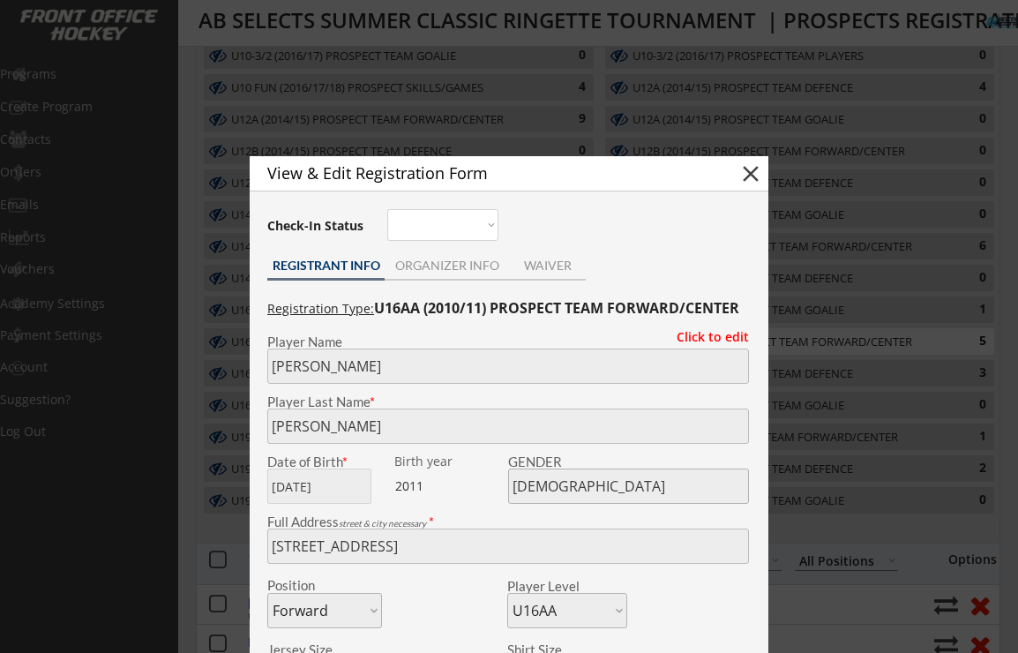
click at [751, 170] on button "close" at bounding box center [751, 174] width 26 height 26
select select ""PLACEHOLDER_1427118222253""
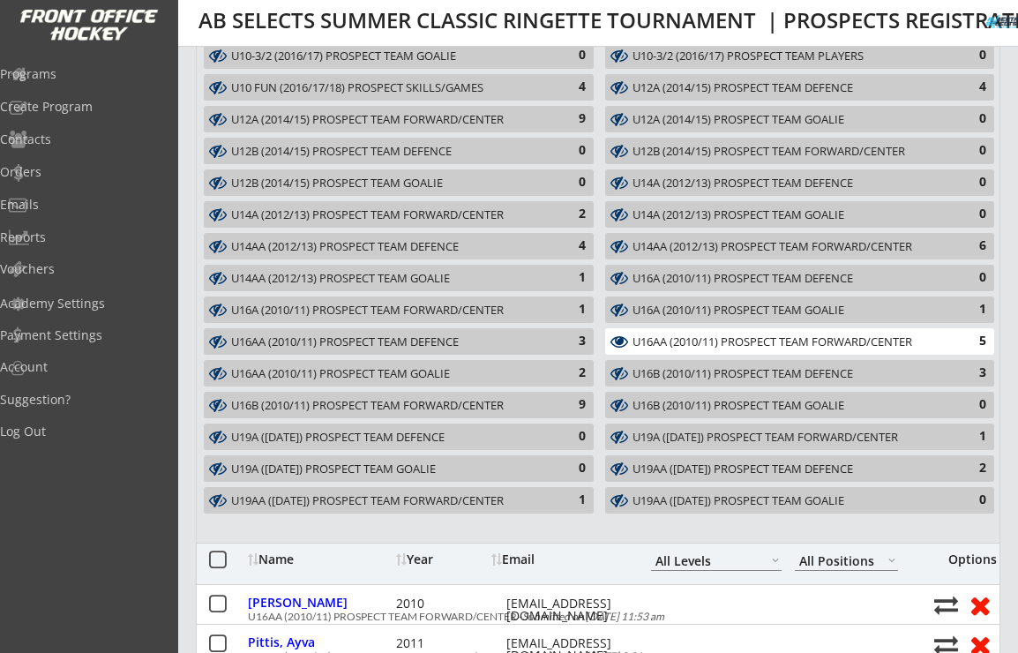
click at [708, 333] on div "U16AA (2010/11) PROSPECT TEAM FORWARD/CENTER 5" at bounding box center [799, 341] width 389 height 26
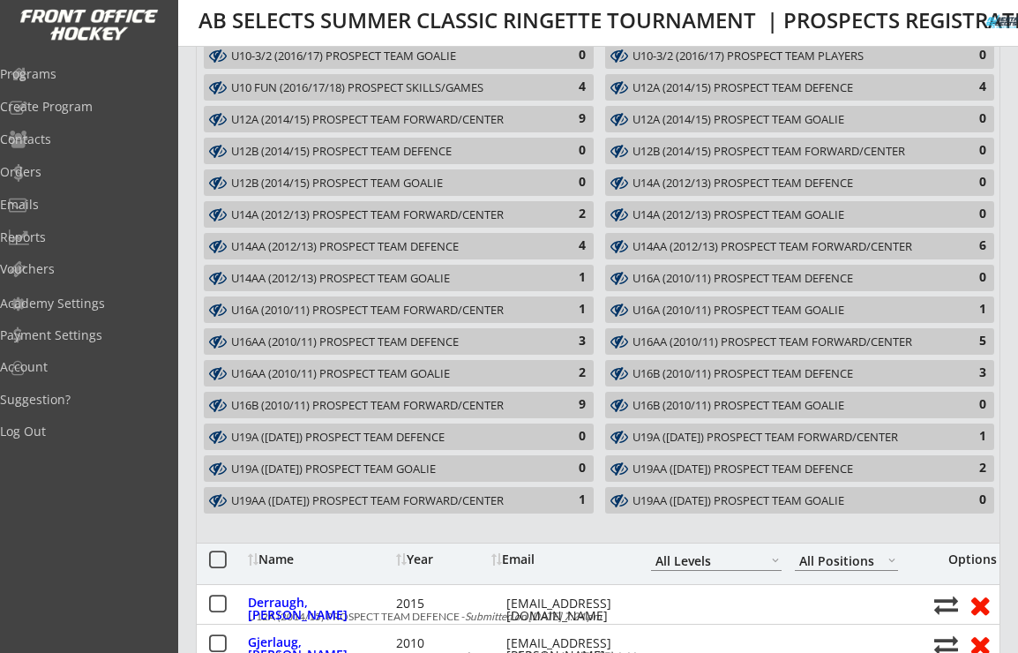
click at [702, 305] on div "U16A (2010/11) PROSPECT TEAM GOALIE" at bounding box center [790, 311] width 314 height 14
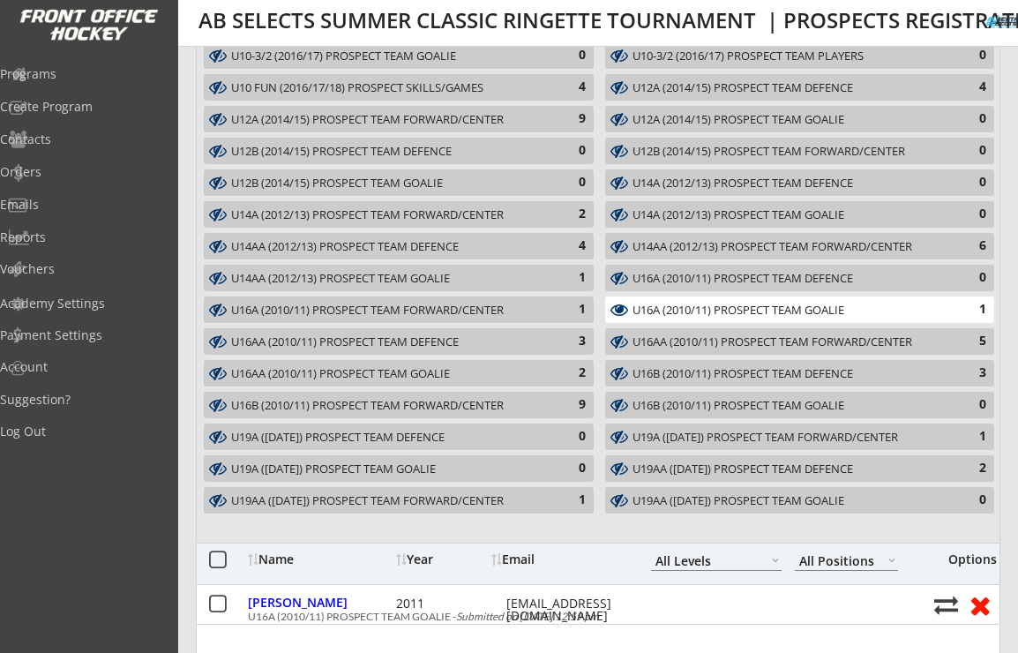
click at [702, 305] on div "U16A (2010/11) PROSPECT TEAM GOALIE" at bounding box center [790, 311] width 314 height 14
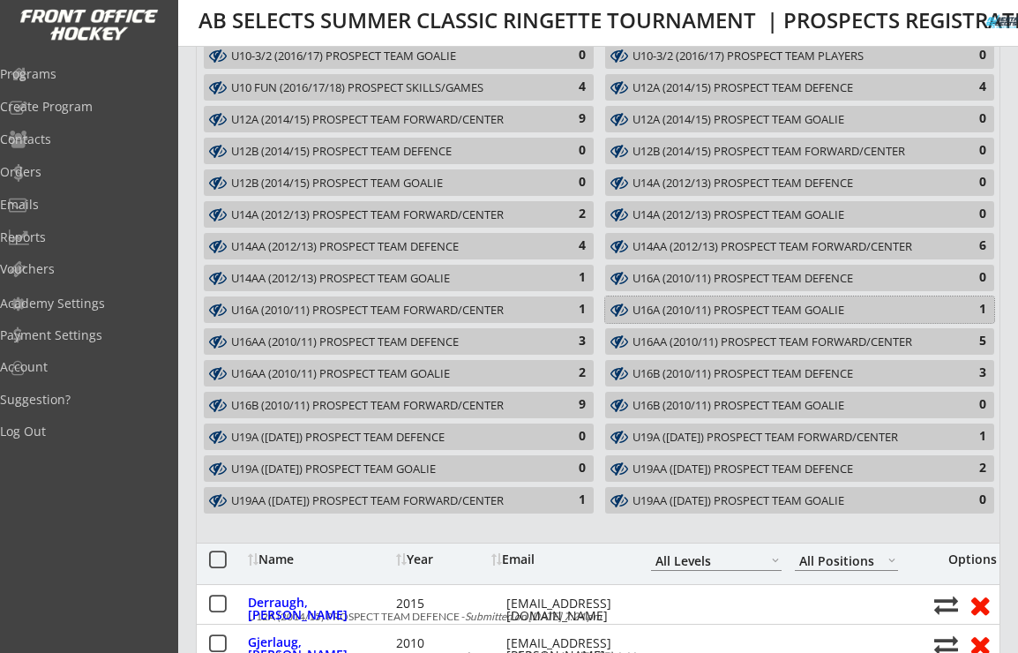
scroll to position [0, 0]
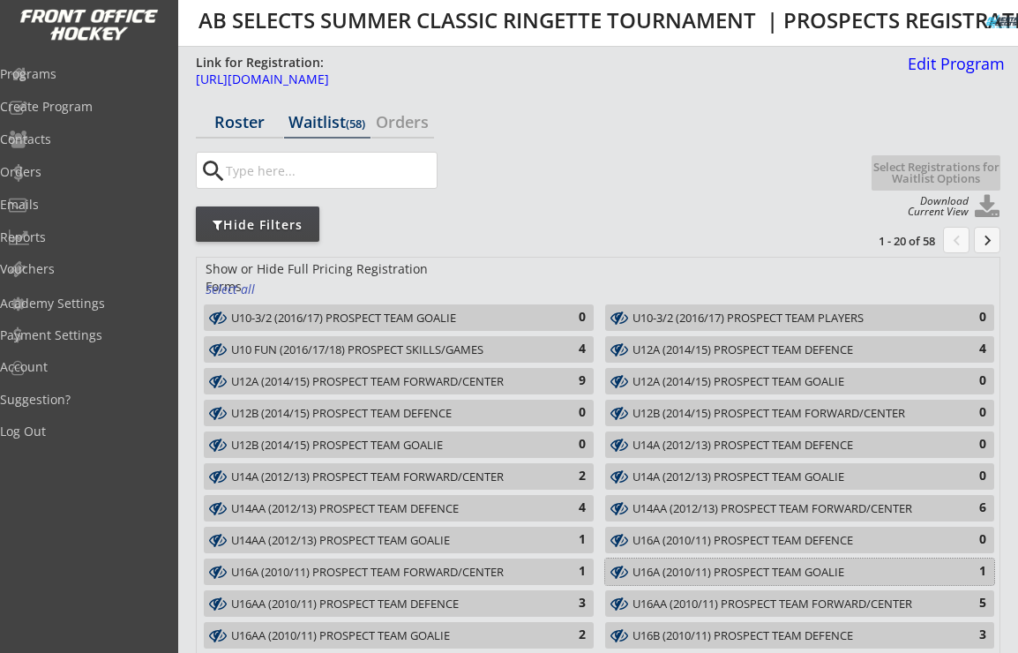
click at [236, 117] on div "Roster" at bounding box center [239, 122] width 87 height 16
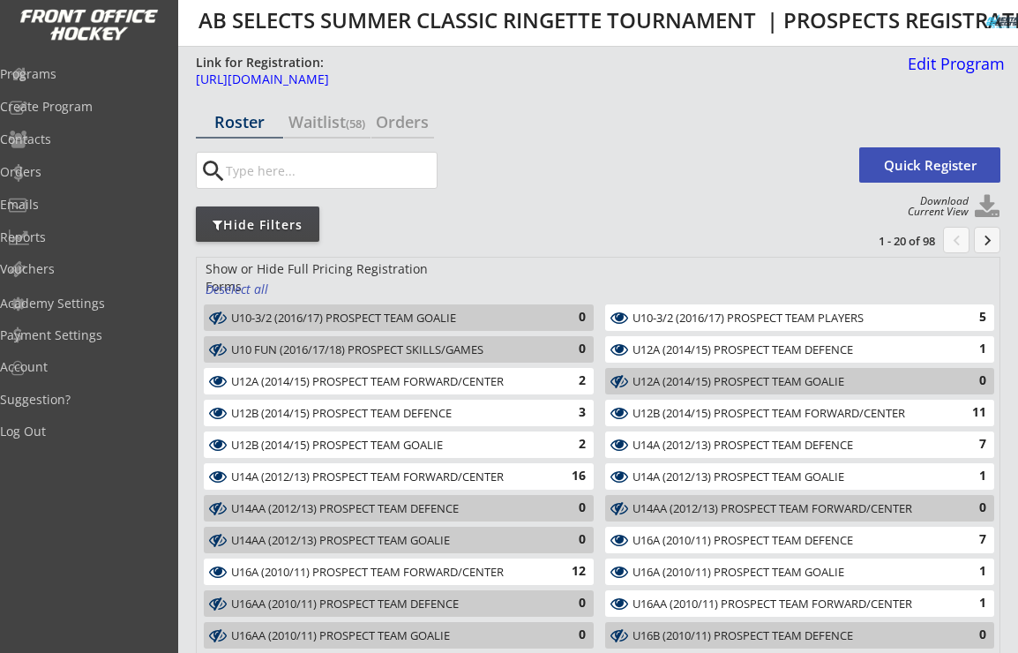
click at [254, 173] on input "input" at bounding box center [329, 170] width 214 height 35
paste input "Gessleman"
type input "Gessleman"
click at [213, 179] on button "close" at bounding box center [213, 171] width 29 height 28
click at [912, 64] on div "Edit Program" at bounding box center [953, 64] width 104 height 16
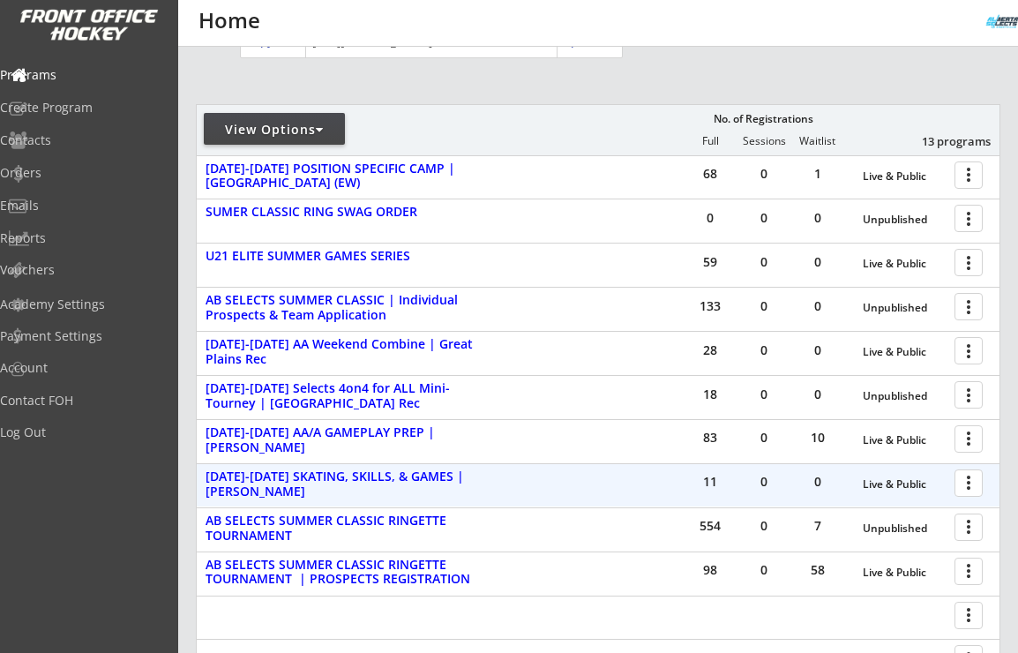
scroll to position [454, 0]
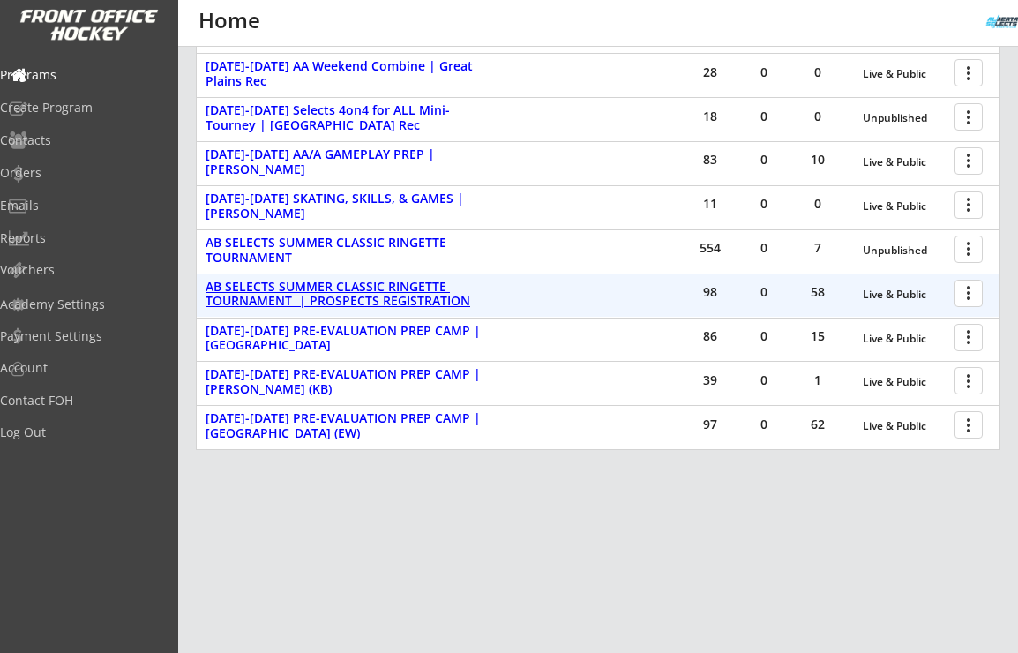
click at [375, 282] on div "AB SELECTS SUMMER CLASSIC RINGETTE TOURNAMENT | PROSPECTS REGISTRATION" at bounding box center [343, 295] width 275 height 30
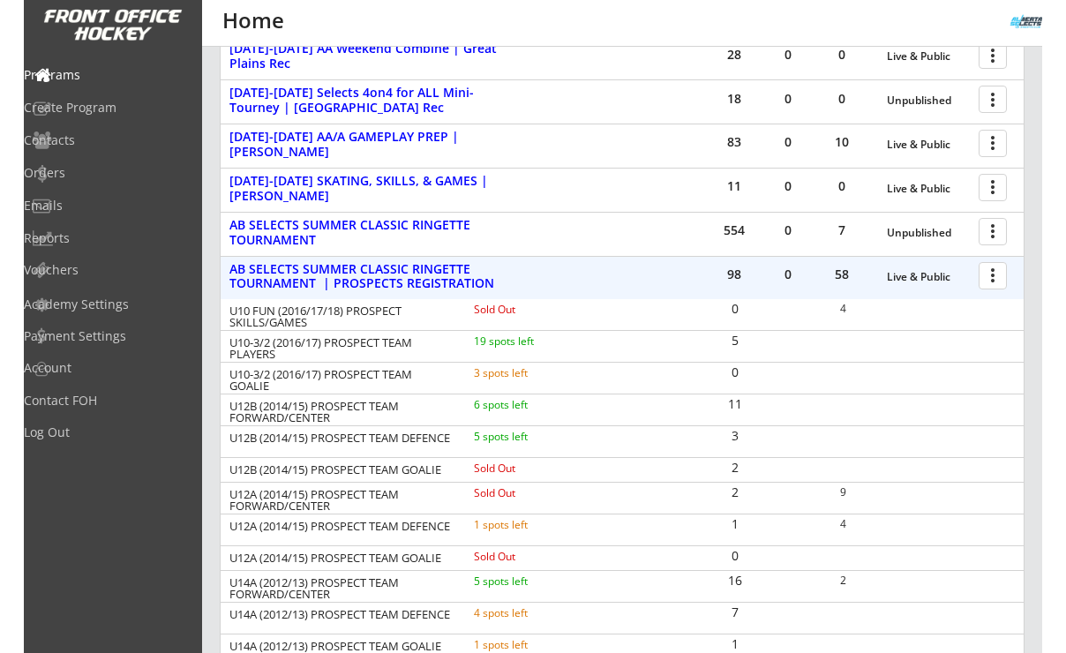
scroll to position [472, 0]
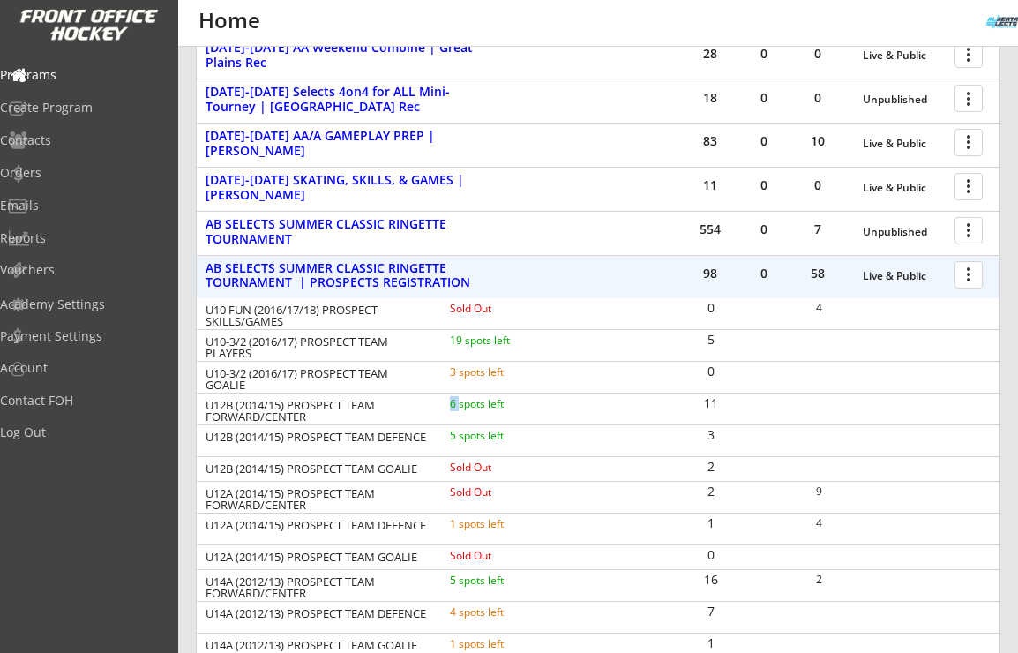
drag, startPoint x: 451, startPoint y: 397, endPoint x: 460, endPoint y: 401, distance: 9.9
click at [460, 401] on div "6 spots left" at bounding box center [501, 404] width 102 height 11
click at [452, 431] on div "5 spots left" at bounding box center [501, 436] width 102 height 11
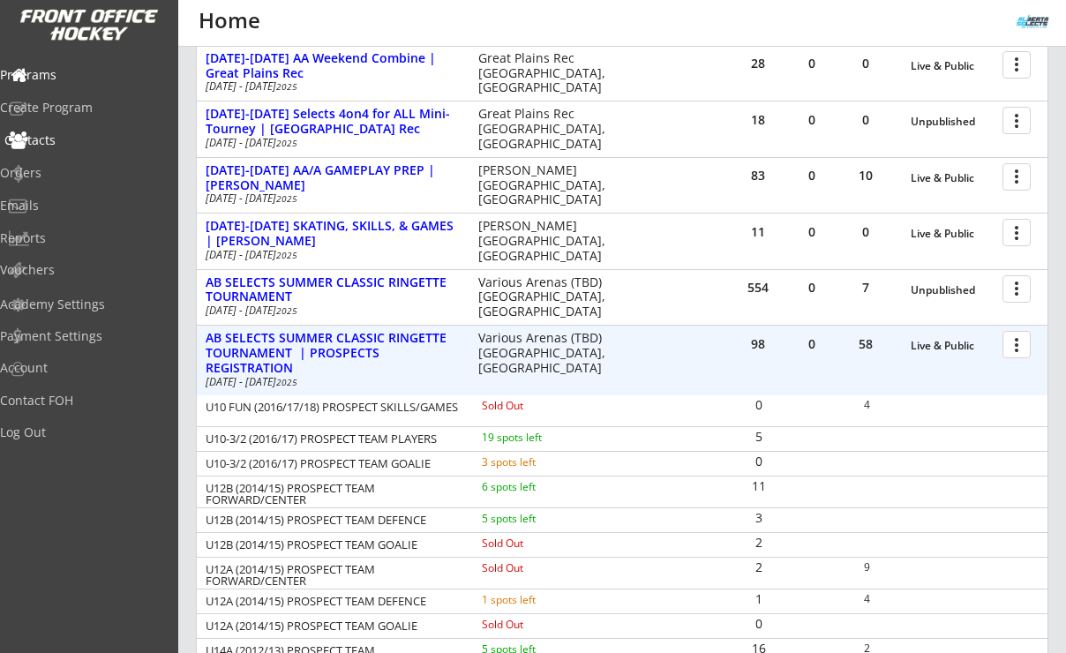
click at [62, 143] on div "Contacts" at bounding box center [83, 140] width 159 height 12
select select ""Players""
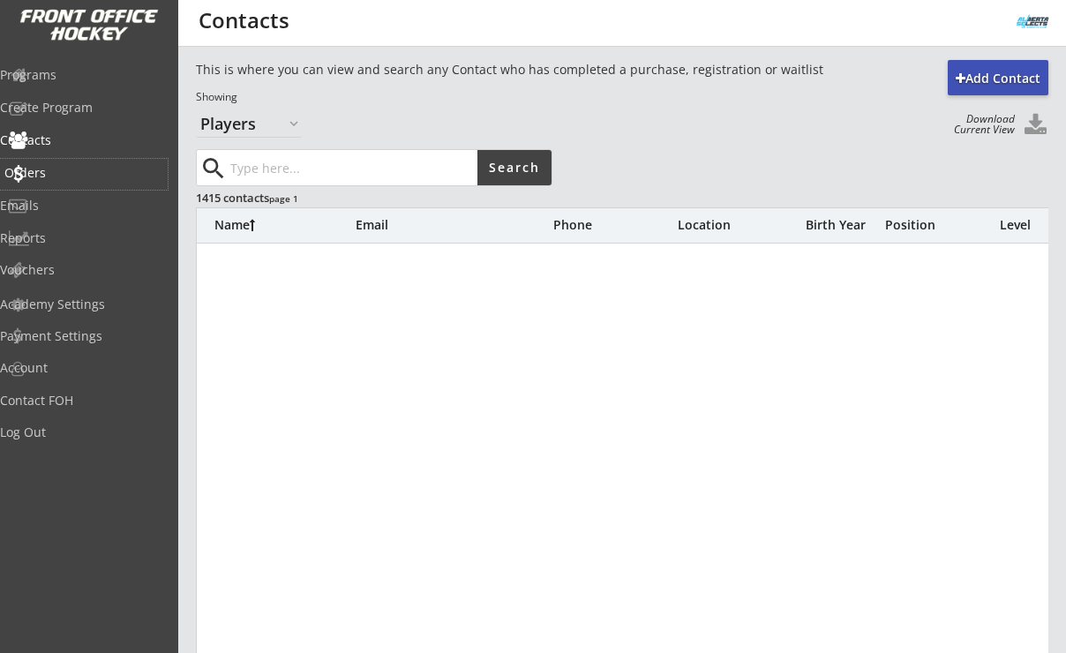
click at [56, 167] on div "Orders" at bounding box center [83, 173] width 159 height 12
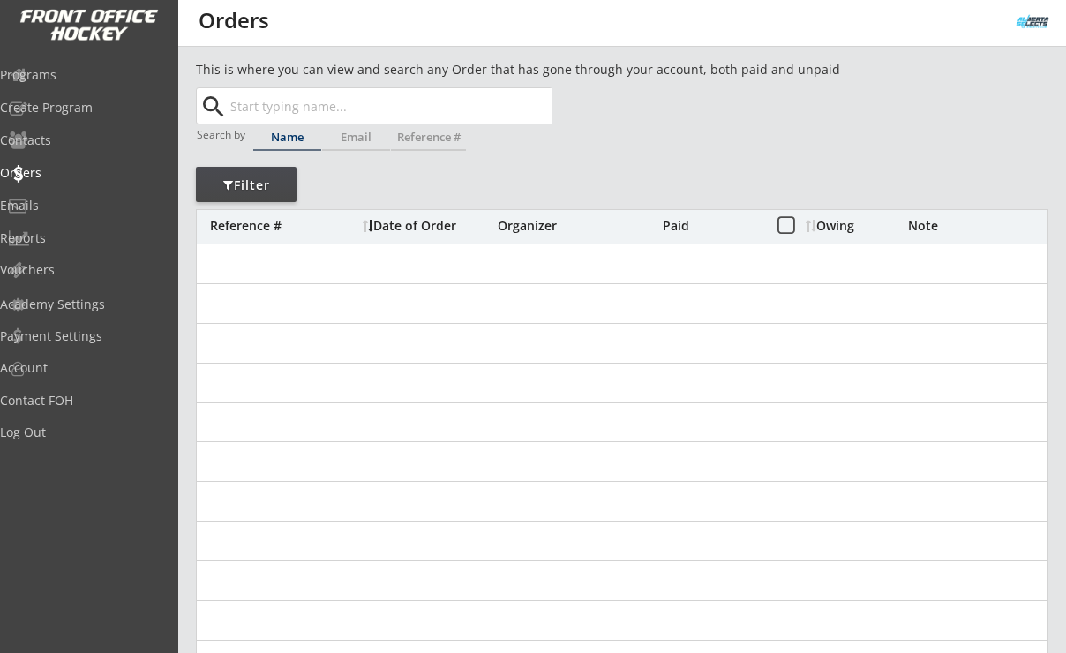
click at [292, 98] on input "text" at bounding box center [389, 105] width 325 height 35
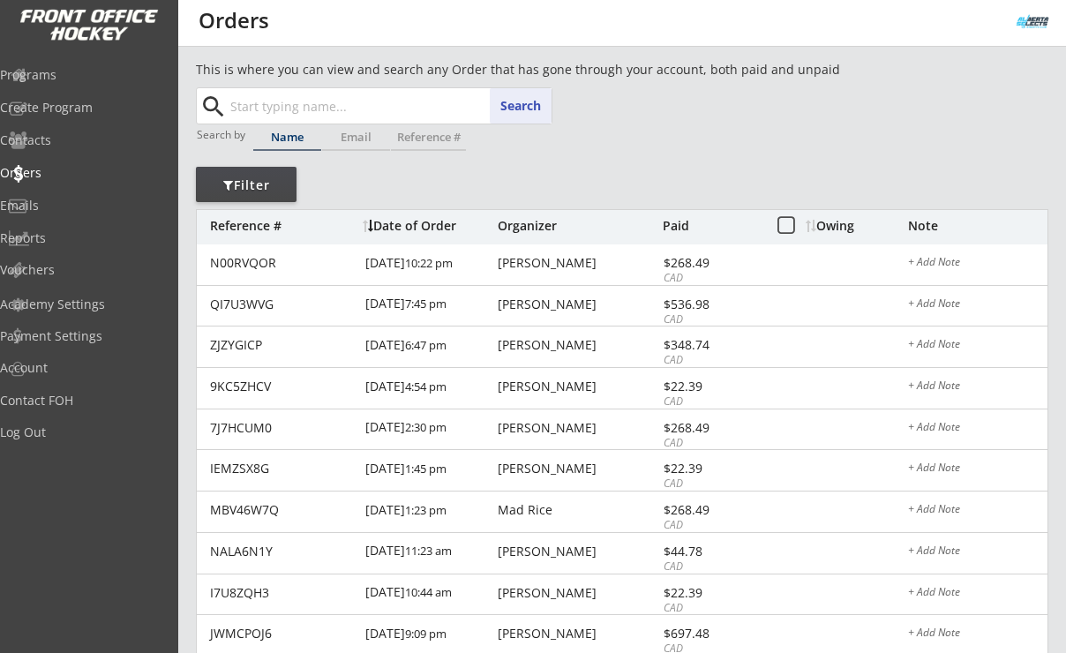
paste input "[PERSON_NAME][EMAIL_ADDRESS][DOMAIN_NAME]"
type input "[PERSON_NAME][EMAIL_ADDRESS][DOMAIN_NAME]"
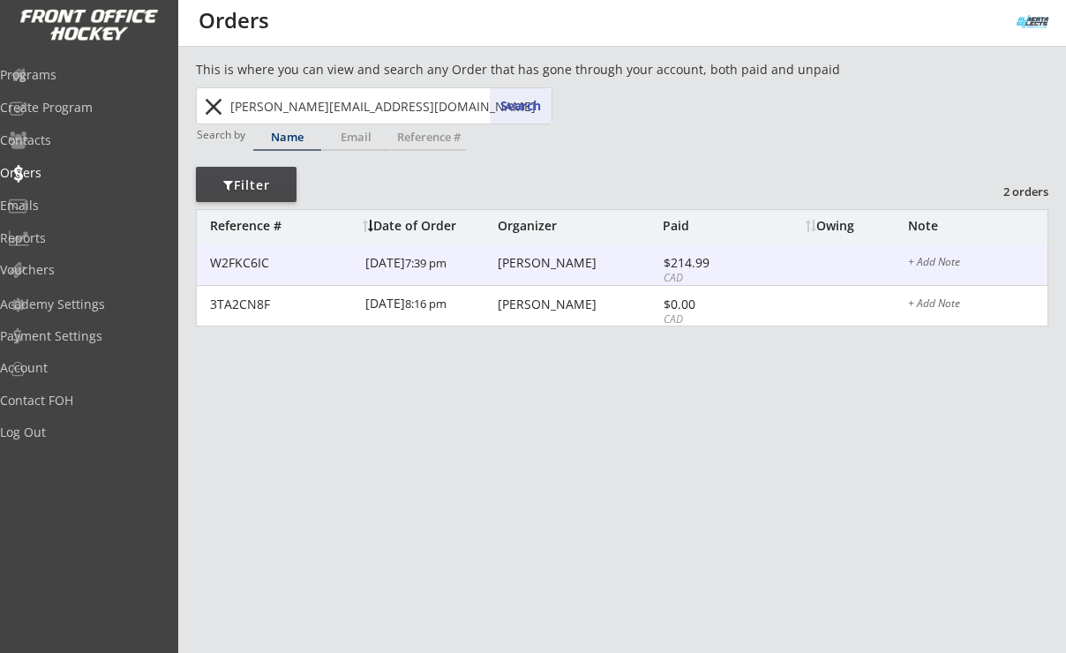
click at [533, 261] on div "Gina Perrault" at bounding box center [578, 263] width 161 height 12
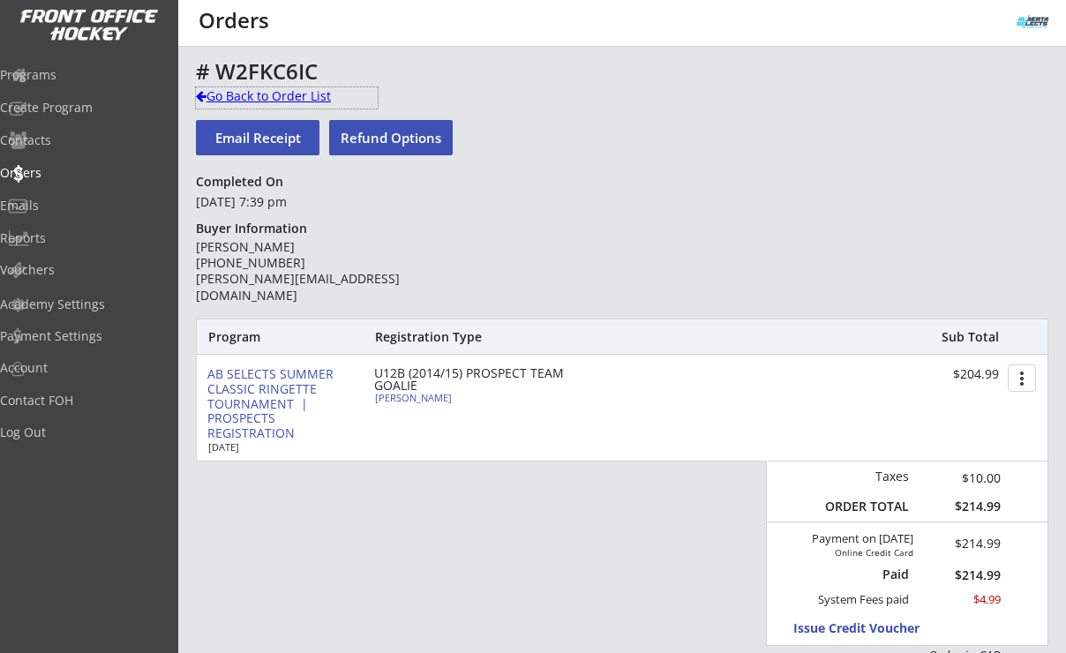
click at [294, 95] on div "Go Back to Order List" at bounding box center [287, 96] width 182 height 18
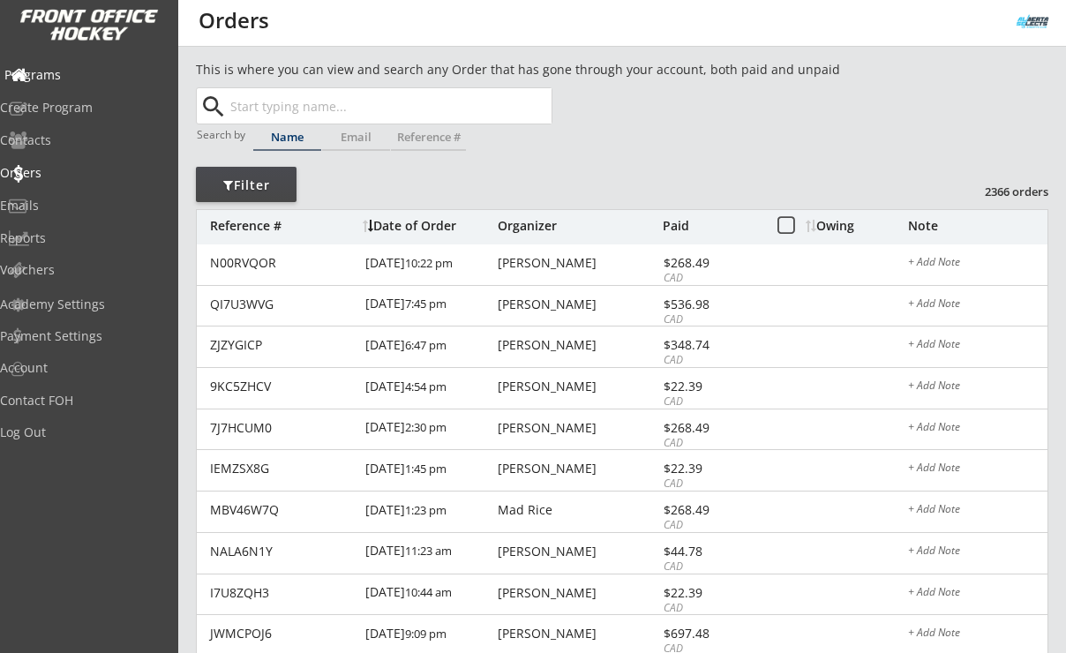
click at [81, 73] on div "Programs" at bounding box center [83, 75] width 159 height 12
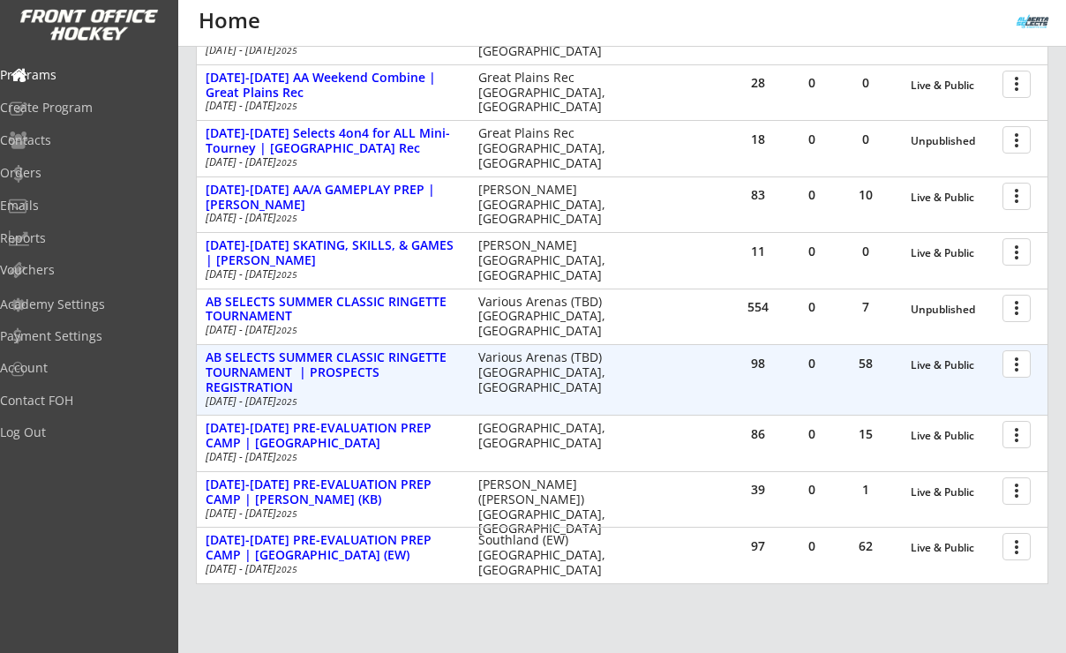
scroll to position [455, 0]
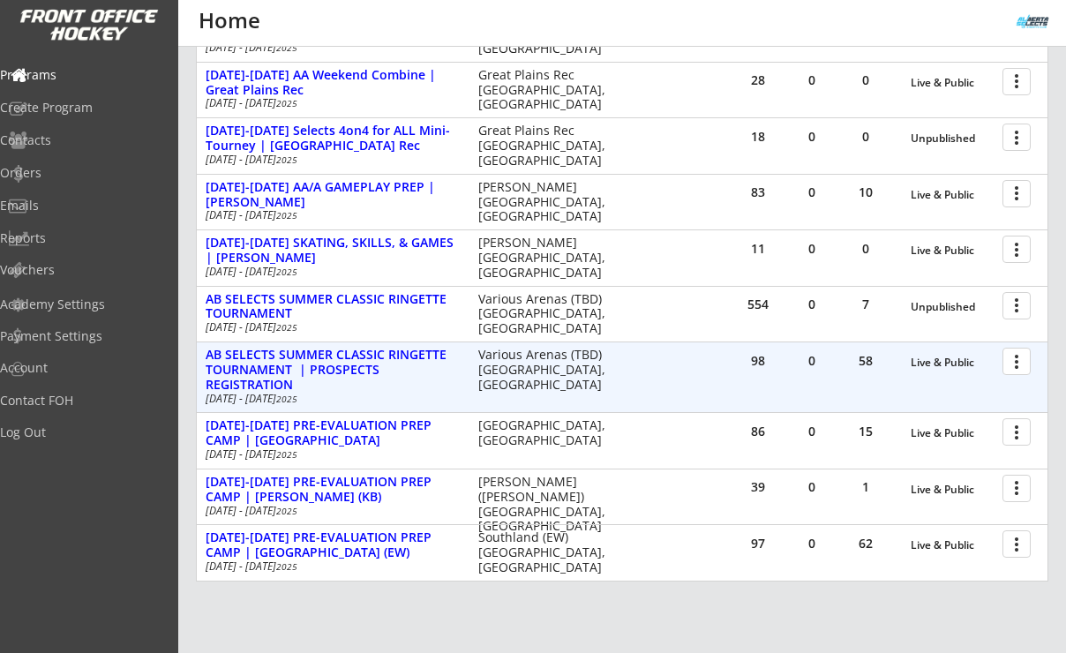
click at [1025, 364] on div at bounding box center [1019, 360] width 31 height 31
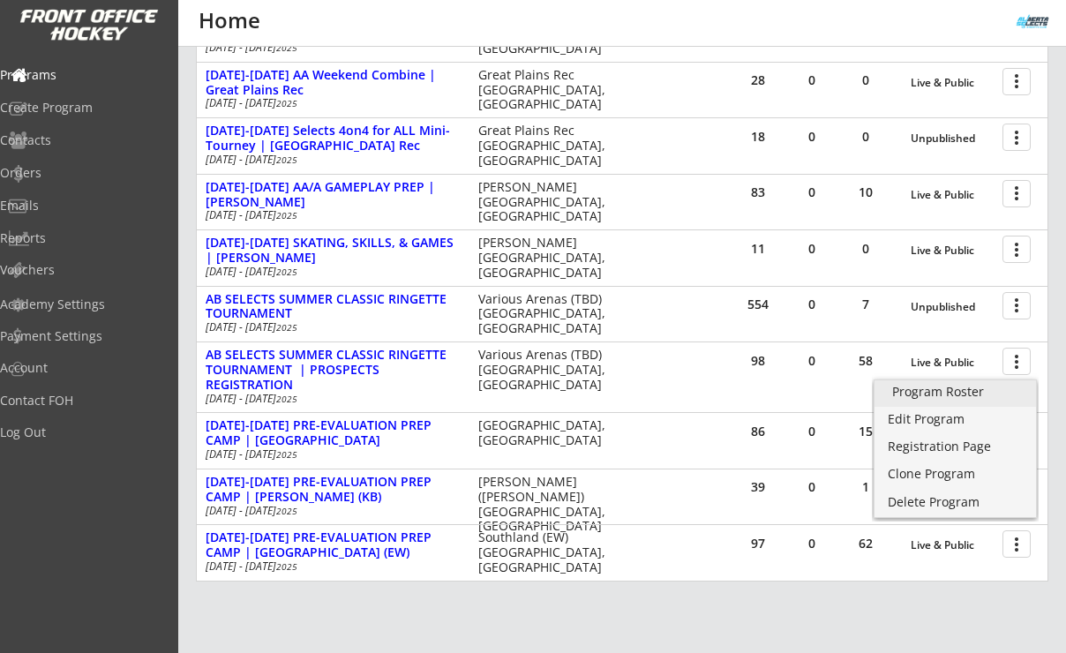
click at [979, 393] on div "Program Roster" at bounding box center [955, 392] width 126 height 12
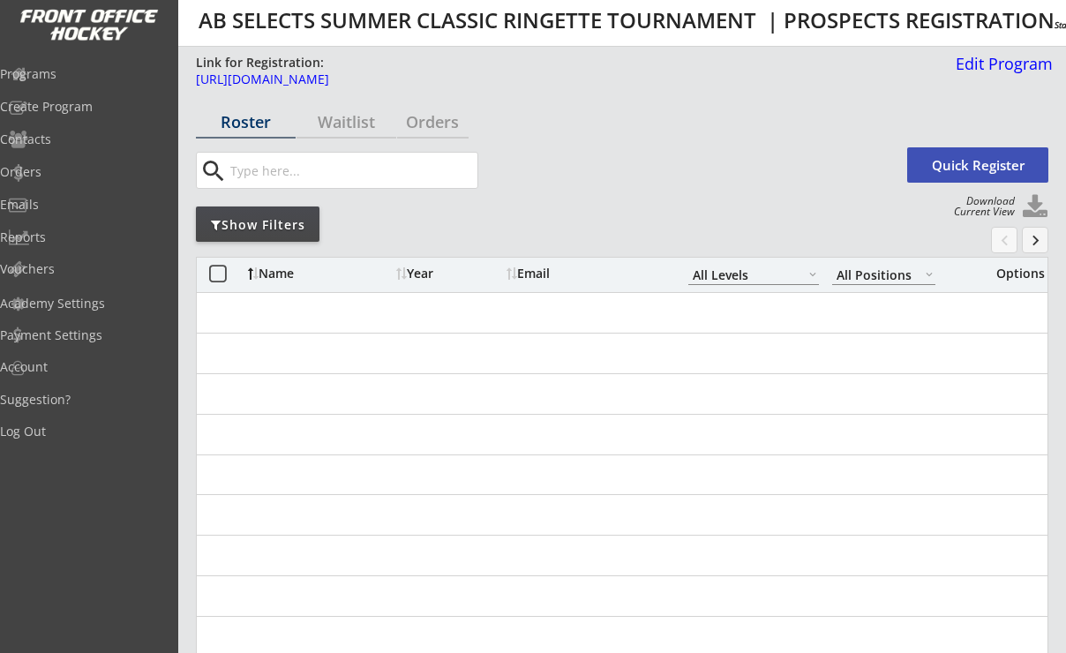
select select ""All Levels""
select select ""All Positions""
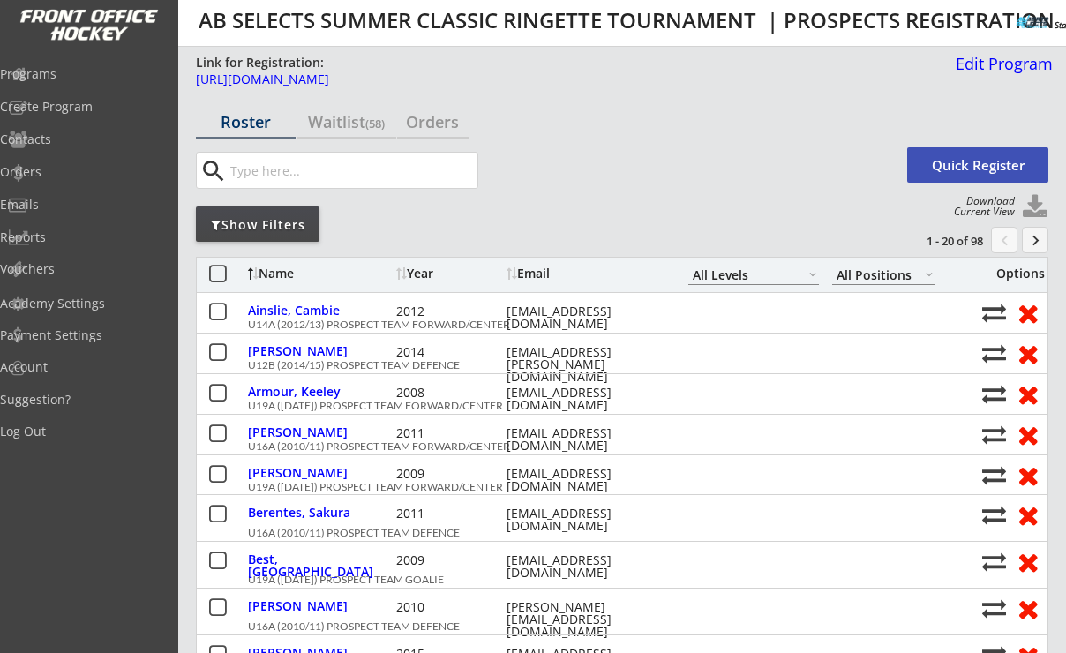
select select ""All Levels""
select select ""All Positions""
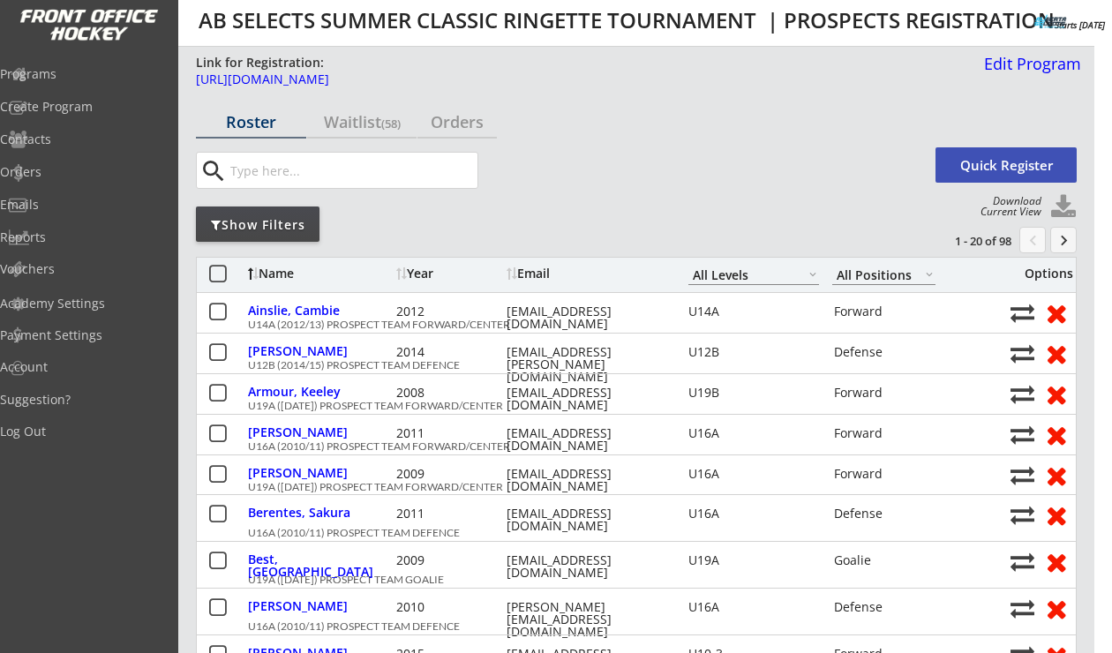
select select ""All Levels""
select select ""All Positions""
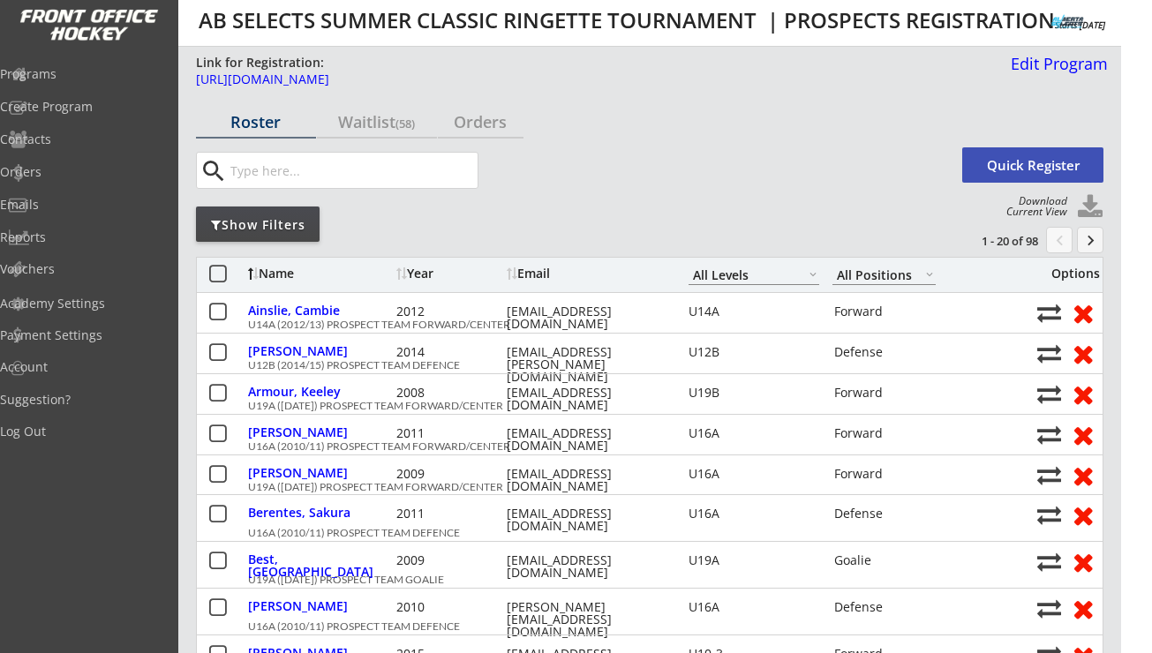
select select ""All Levels""
select select ""All Positions""
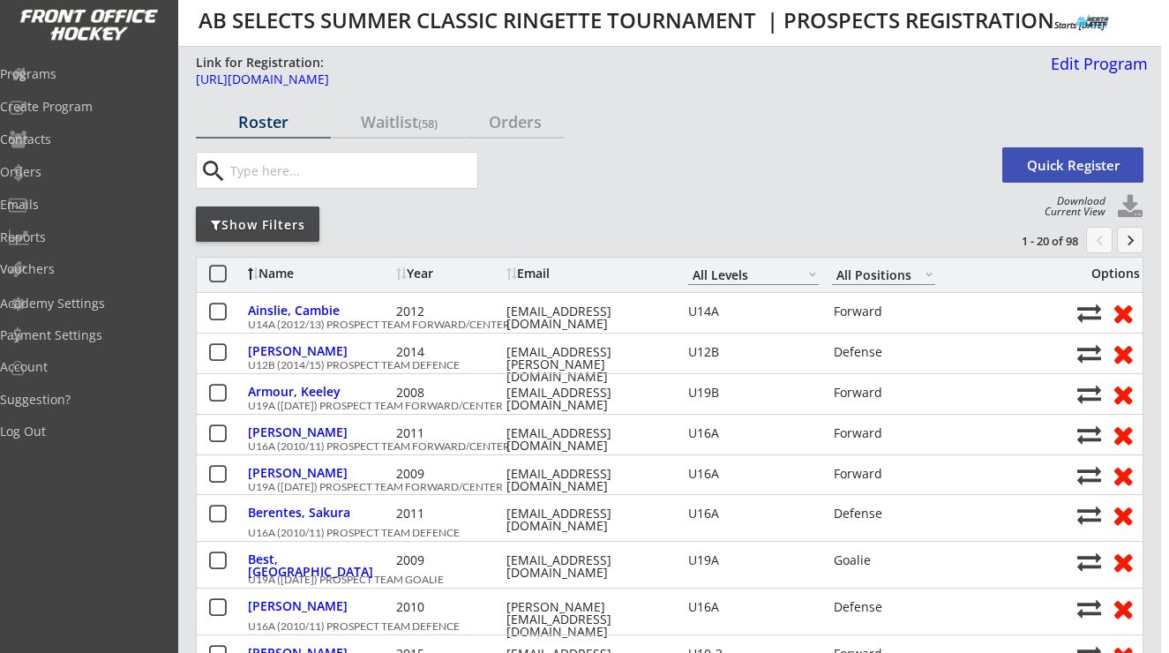
select select ""All Levels""
select select ""All Positions""
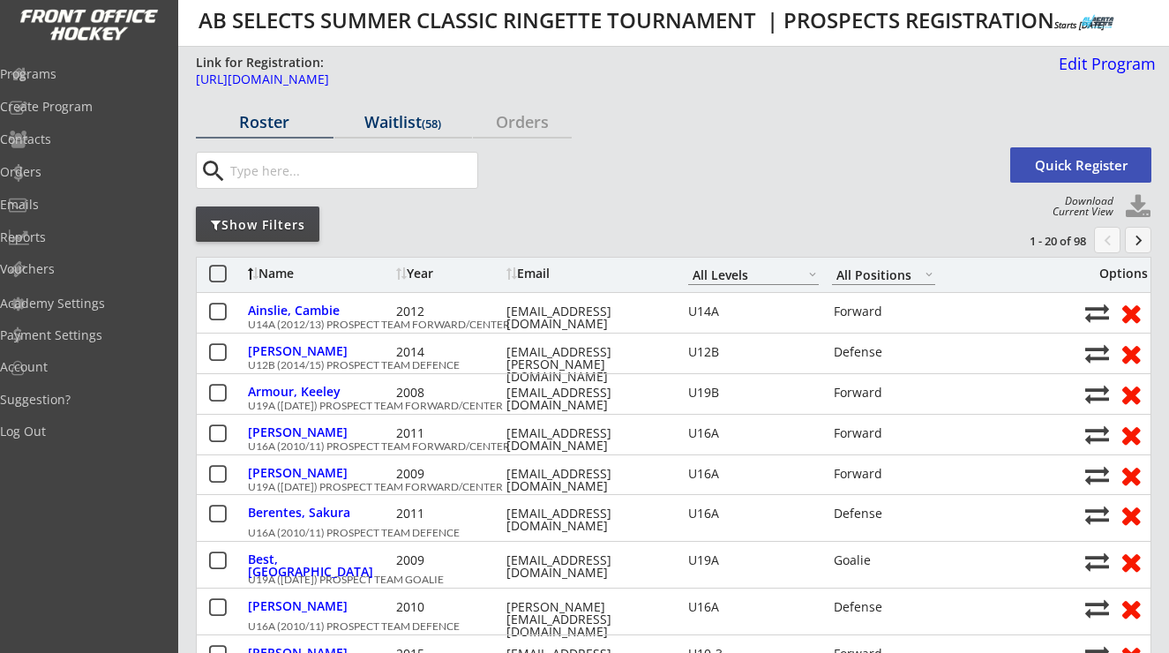
click at [401, 126] on div "Waitlist (58)" at bounding box center [403, 122] width 138 height 16
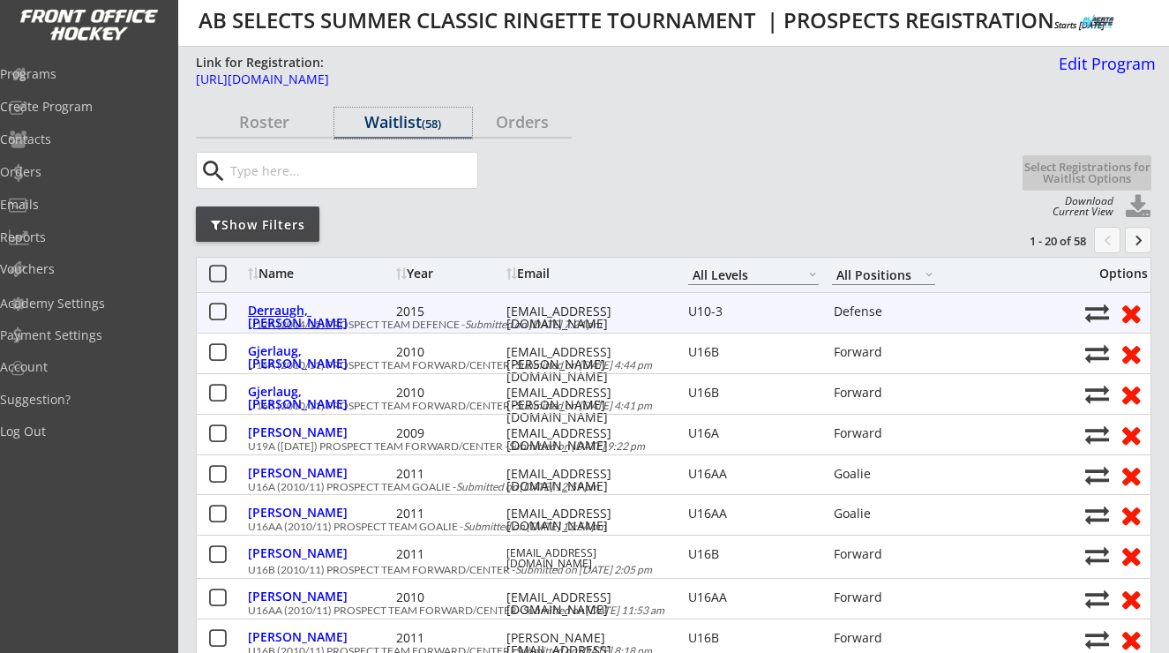
click at [328, 314] on div "Derraugh, Brodie" at bounding box center [320, 316] width 144 height 25
select select ""Defense""
select select ""U10-3""
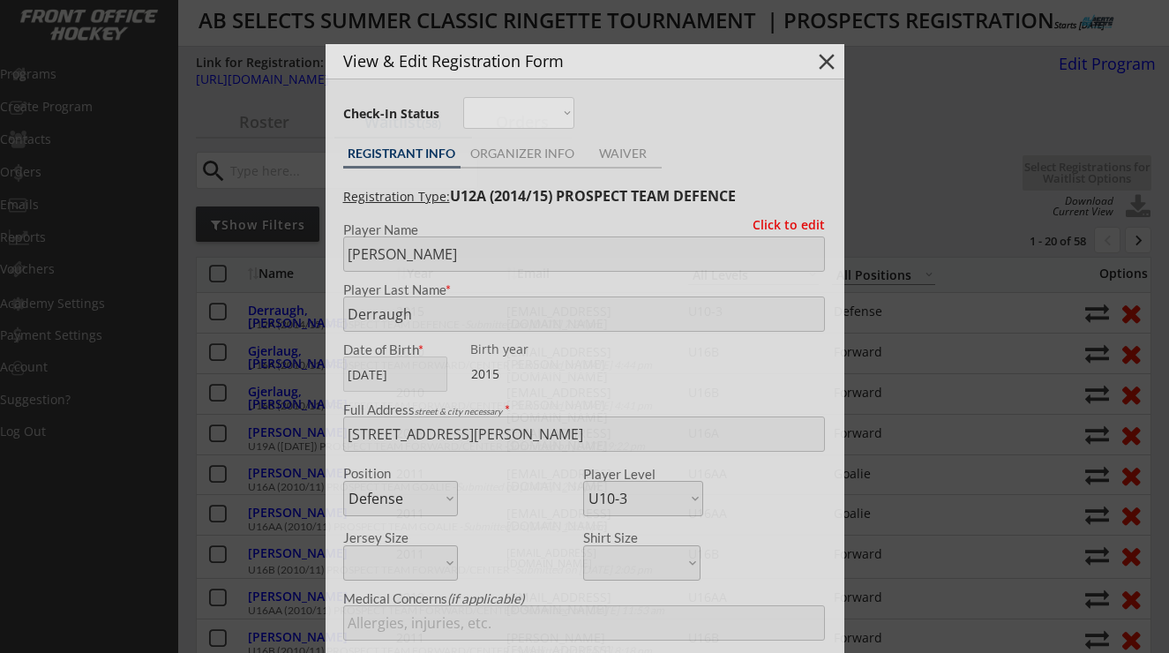
type input "FEMALE"
type input "NWR U10 step3"
type input "Yes"
type input "None"
select select ""Yes""
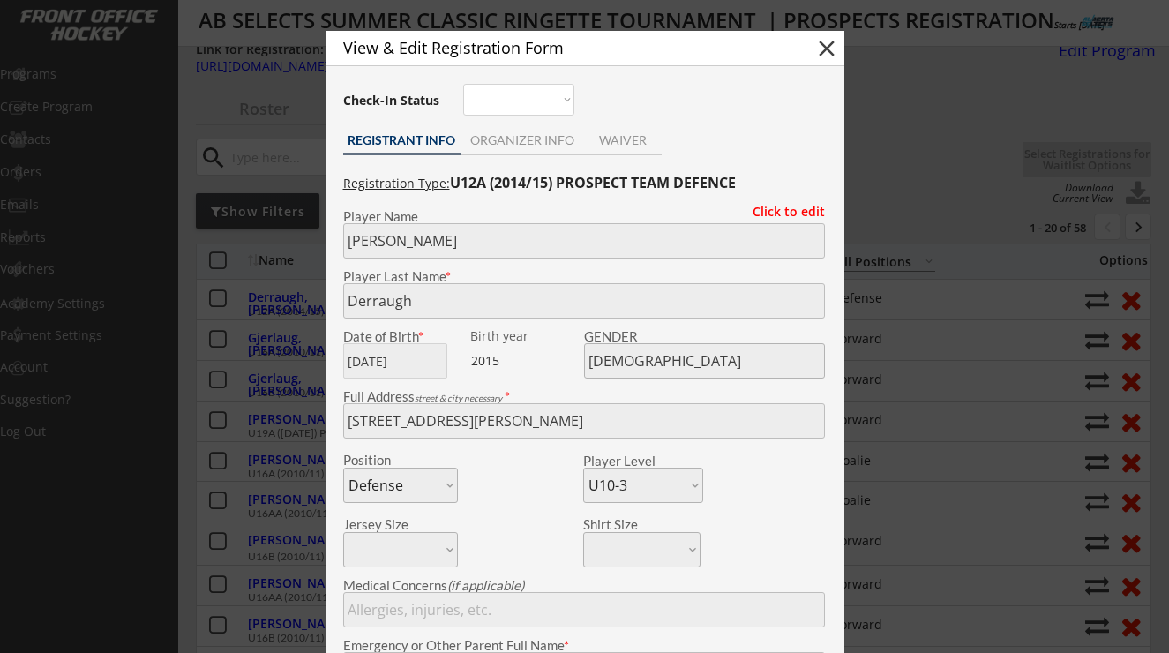
scroll to position [10, 0]
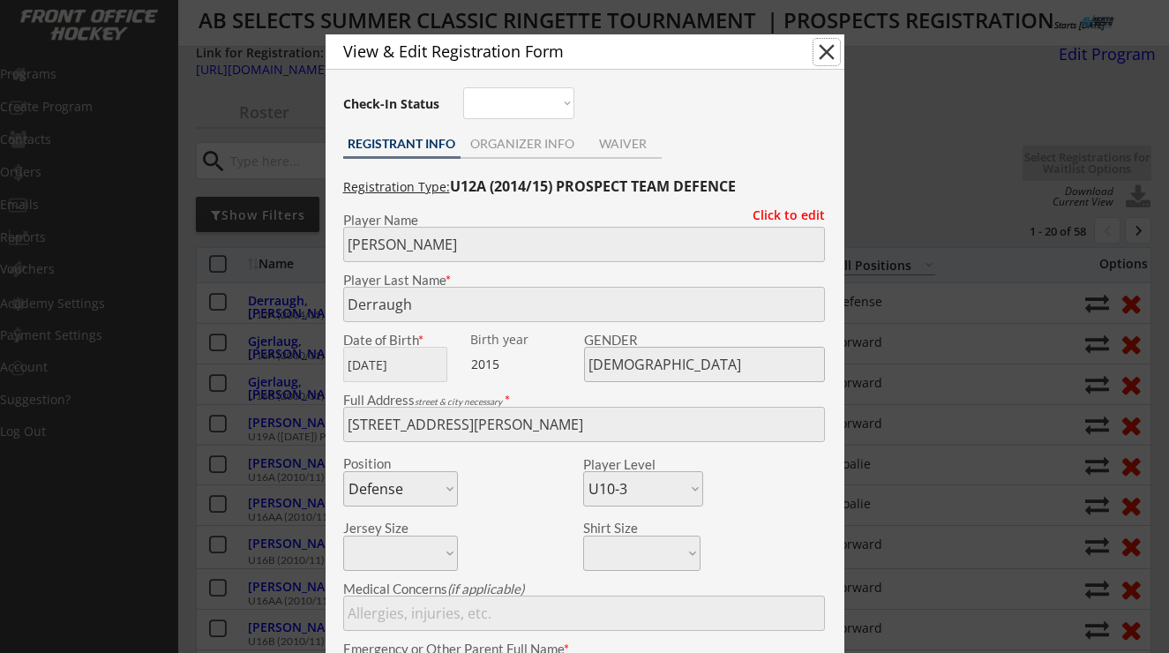
click at [829, 48] on button "close" at bounding box center [827, 52] width 26 height 26
select select ""PLACEHOLDER_1427118222253""
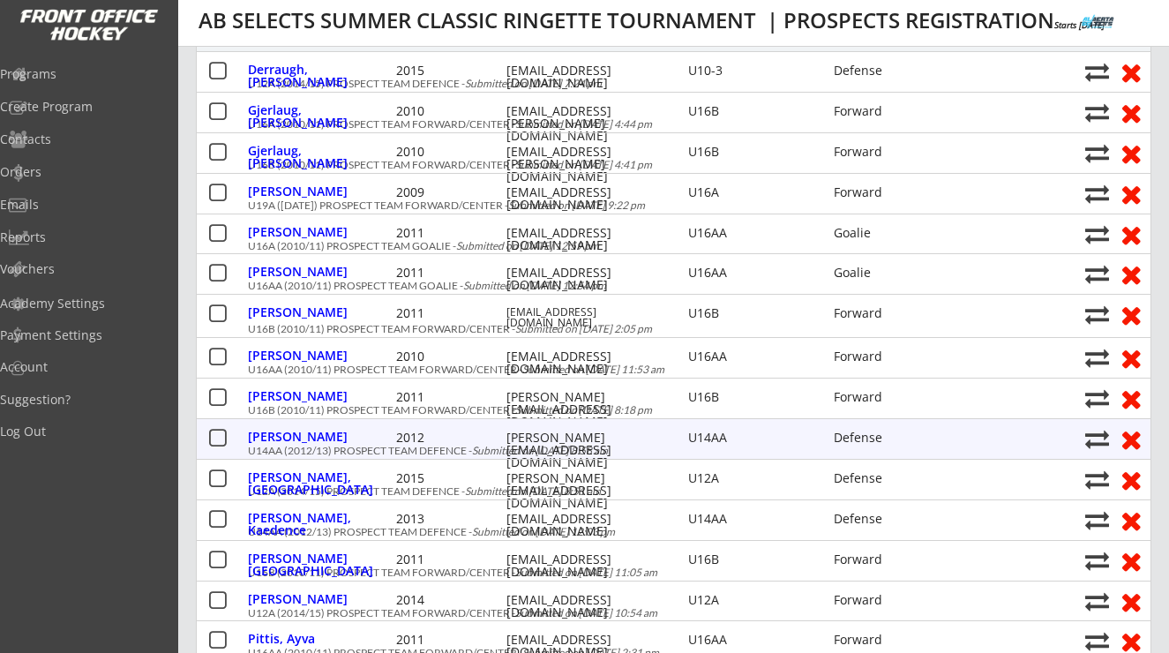
scroll to position [234, 0]
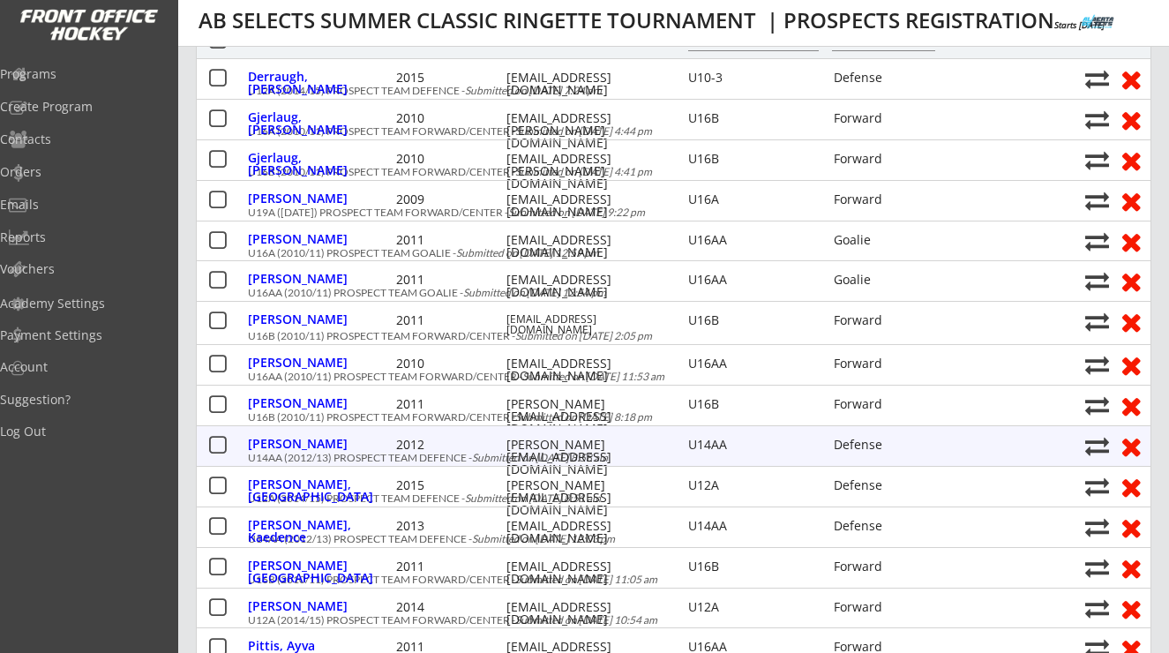
click at [584, 447] on div "karl@bestroest.ca" at bounding box center [586, 457] width 159 height 37
click at [574, 446] on div "karl@bestroest.ca" at bounding box center [586, 457] width 159 height 37
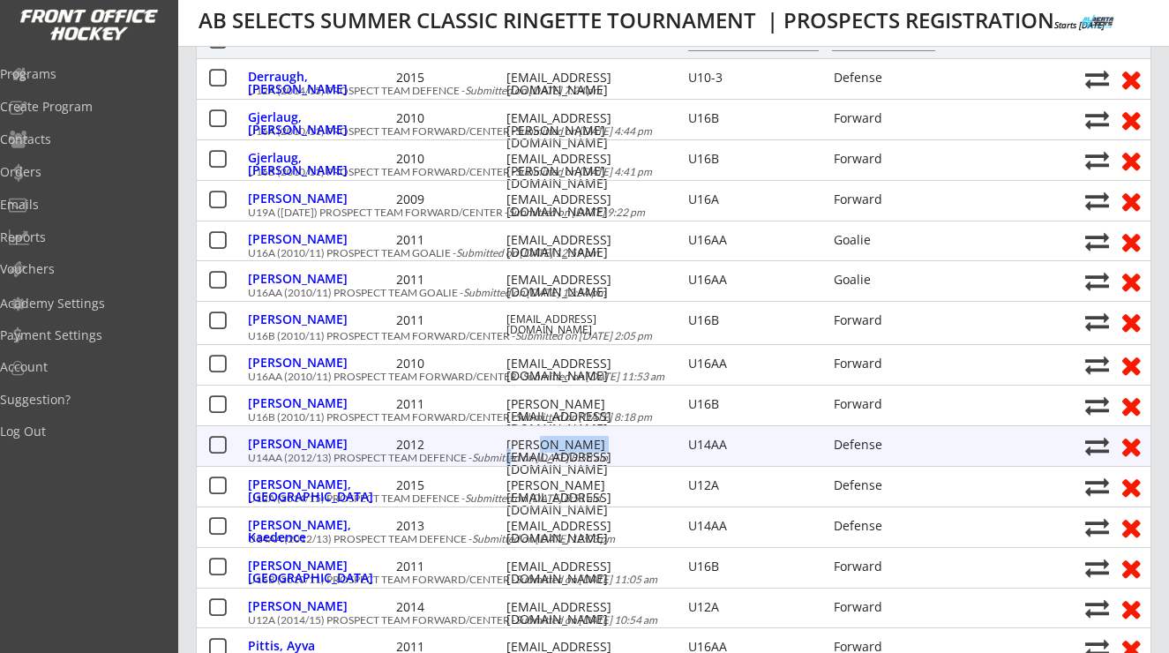
click at [581, 447] on div "karl@bestroest.ca" at bounding box center [586, 457] width 159 height 37
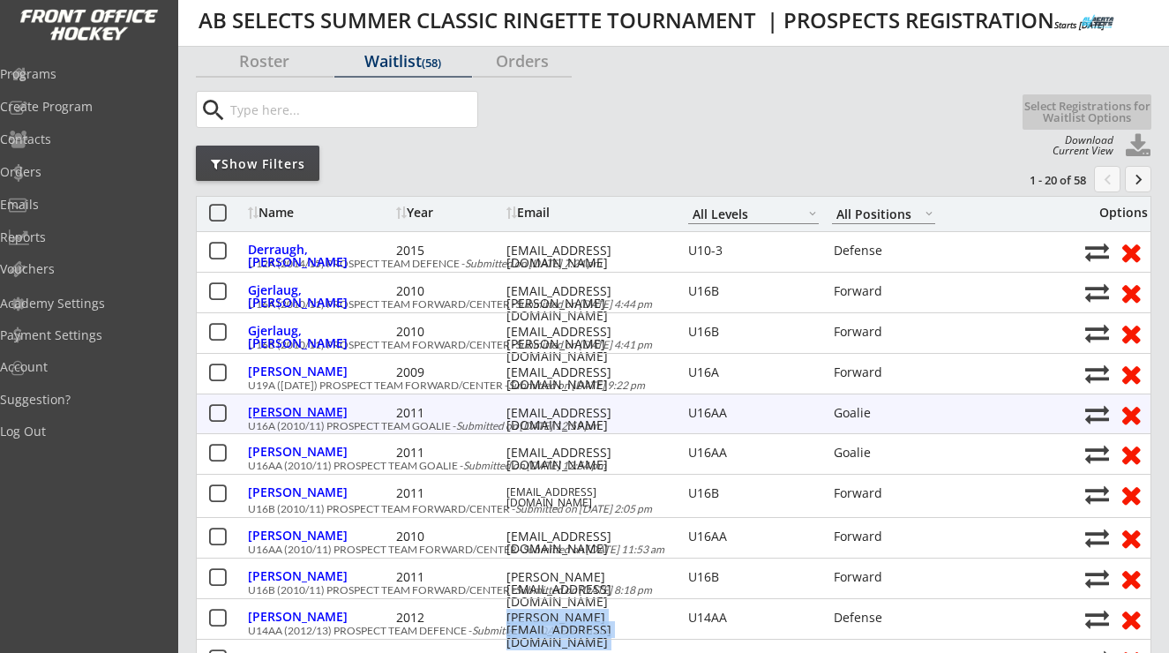
scroll to position [46, 0]
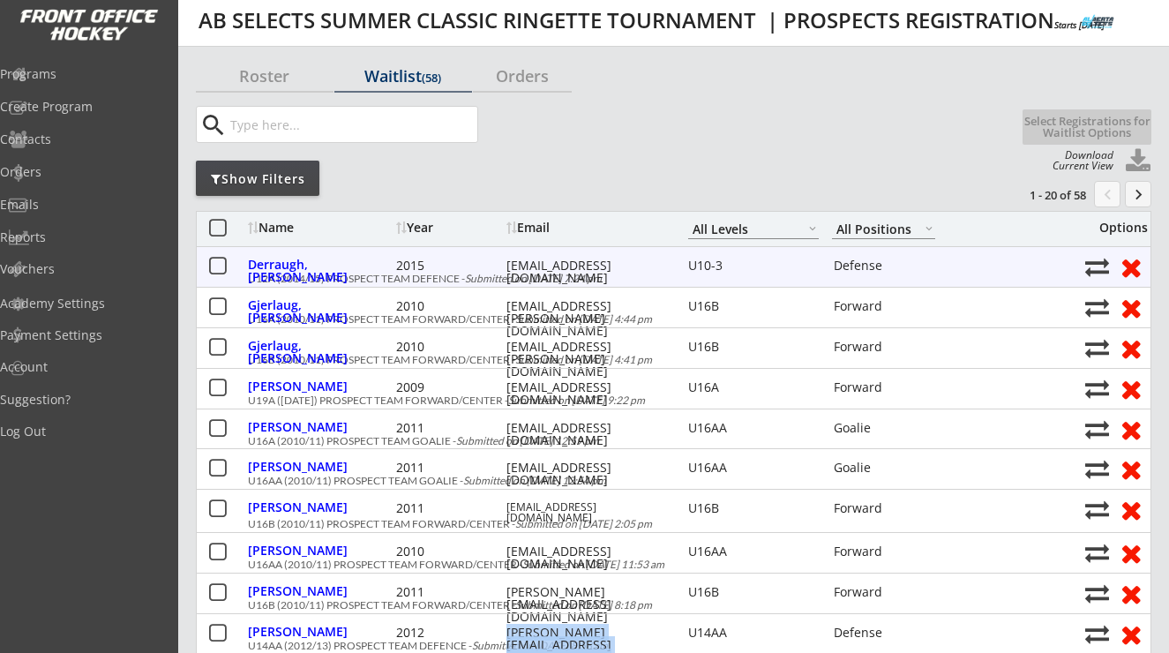
click at [220, 263] on button at bounding box center [217, 267] width 22 height 22
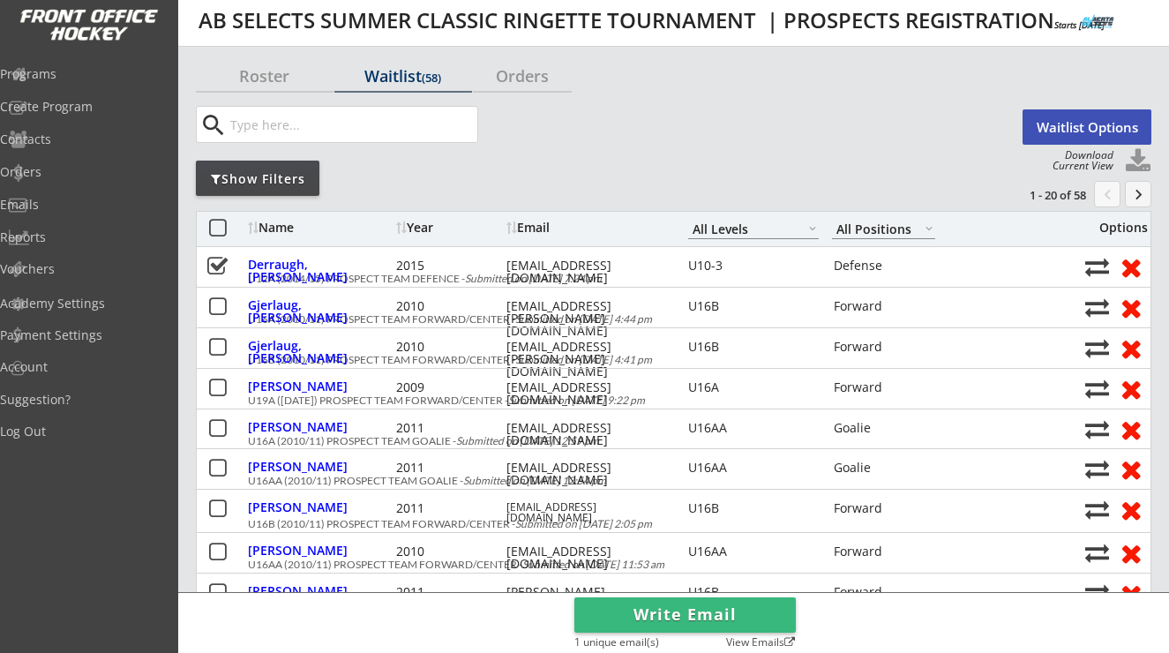
click at [1054, 131] on button "Waitlist Options" at bounding box center [1087, 126] width 129 height 35
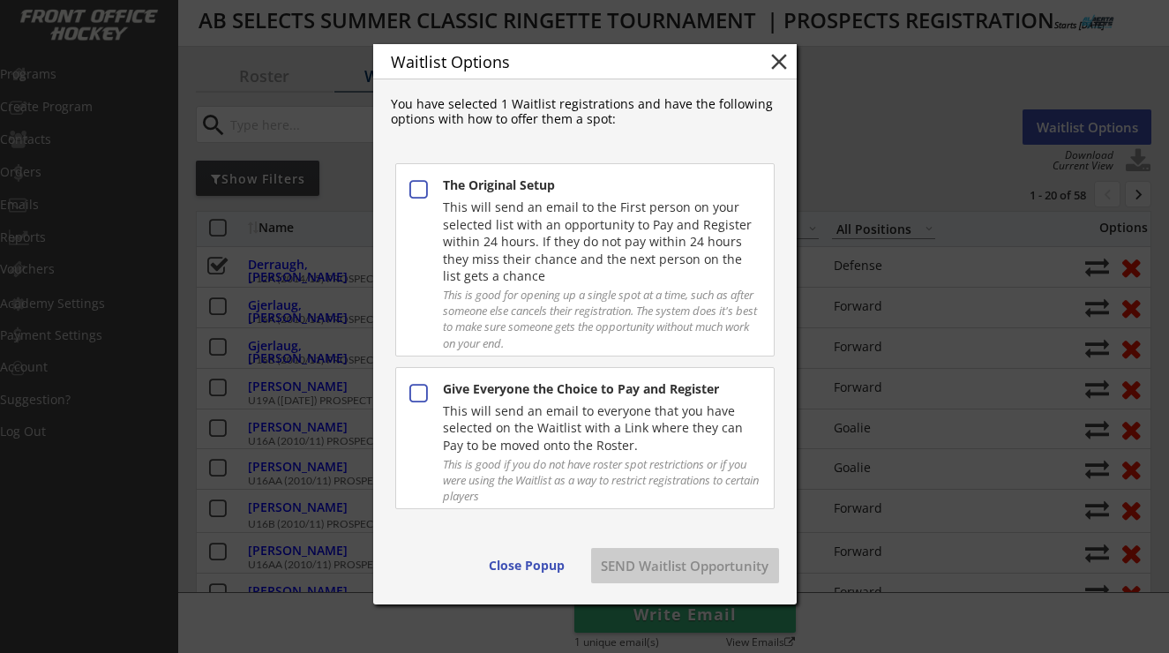
click at [573, 435] on div "This will send an email to everyone that you have selected on the Waitlist with…" at bounding box center [601, 428] width 316 height 52
click at [654, 569] on button "SEND Waitlist Opportunity" at bounding box center [685, 565] width 188 height 35
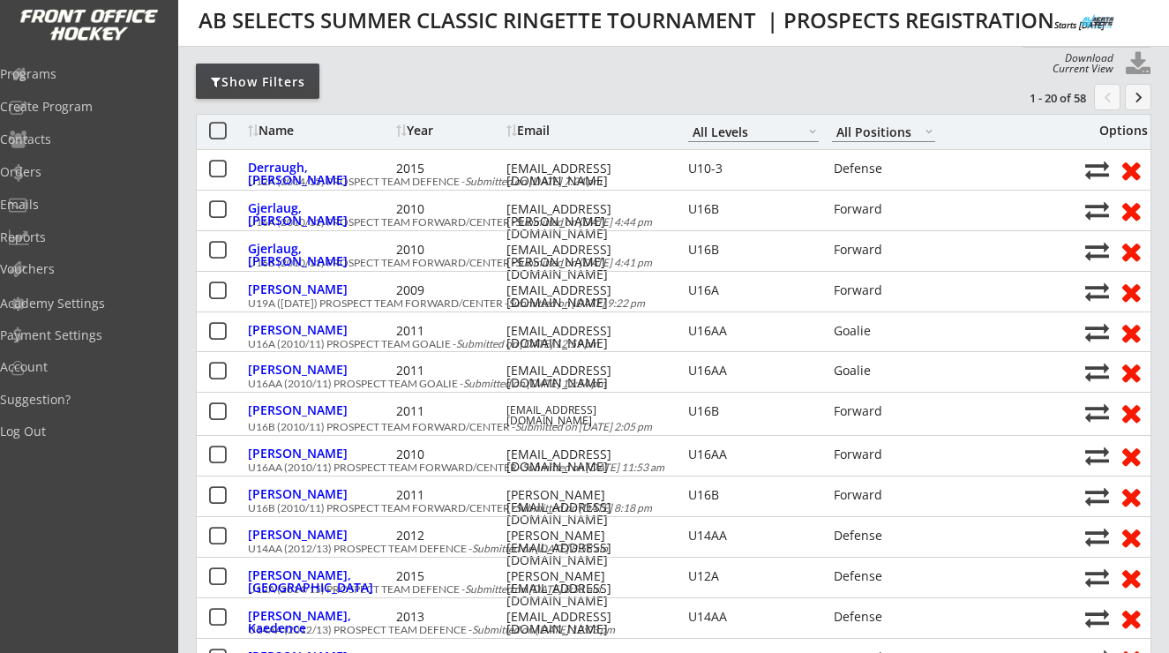
scroll to position [134, 0]
